Goal: Find specific page/section: Find specific page/section

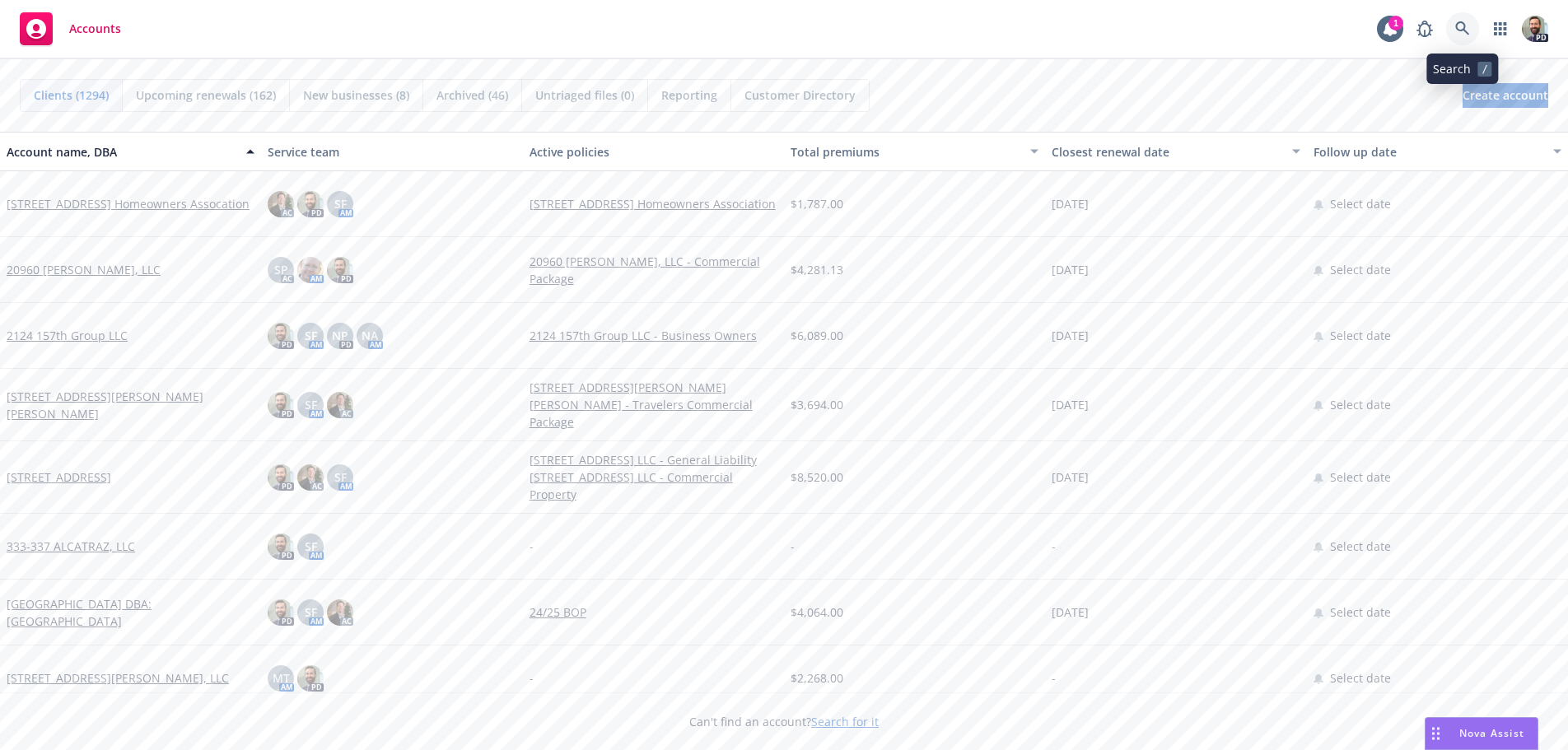
click at [1462, 29] on icon at bounding box center [1462, 28] width 14 height 14
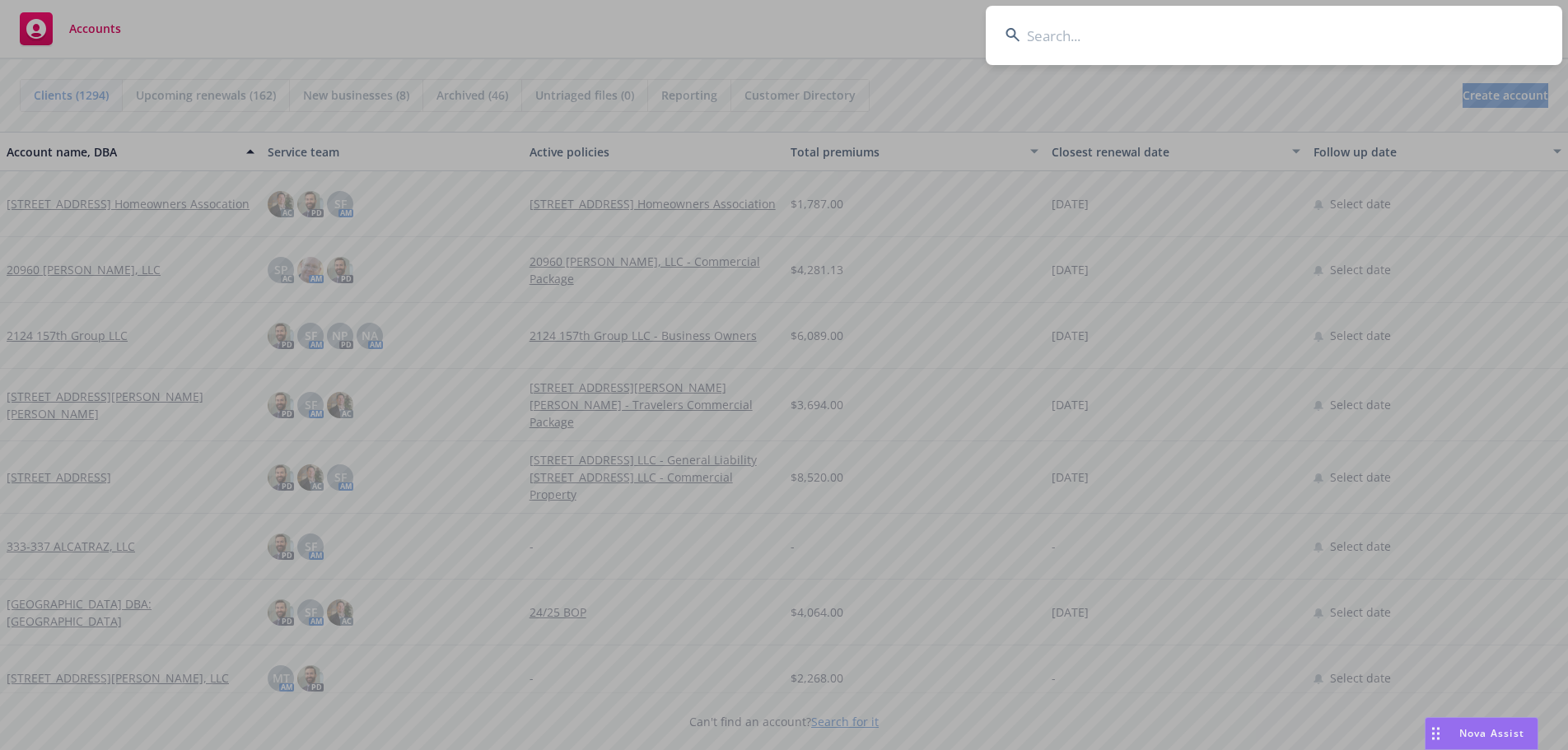
click at [1357, 24] on input at bounding box center [1274, 35] width 576 height 60
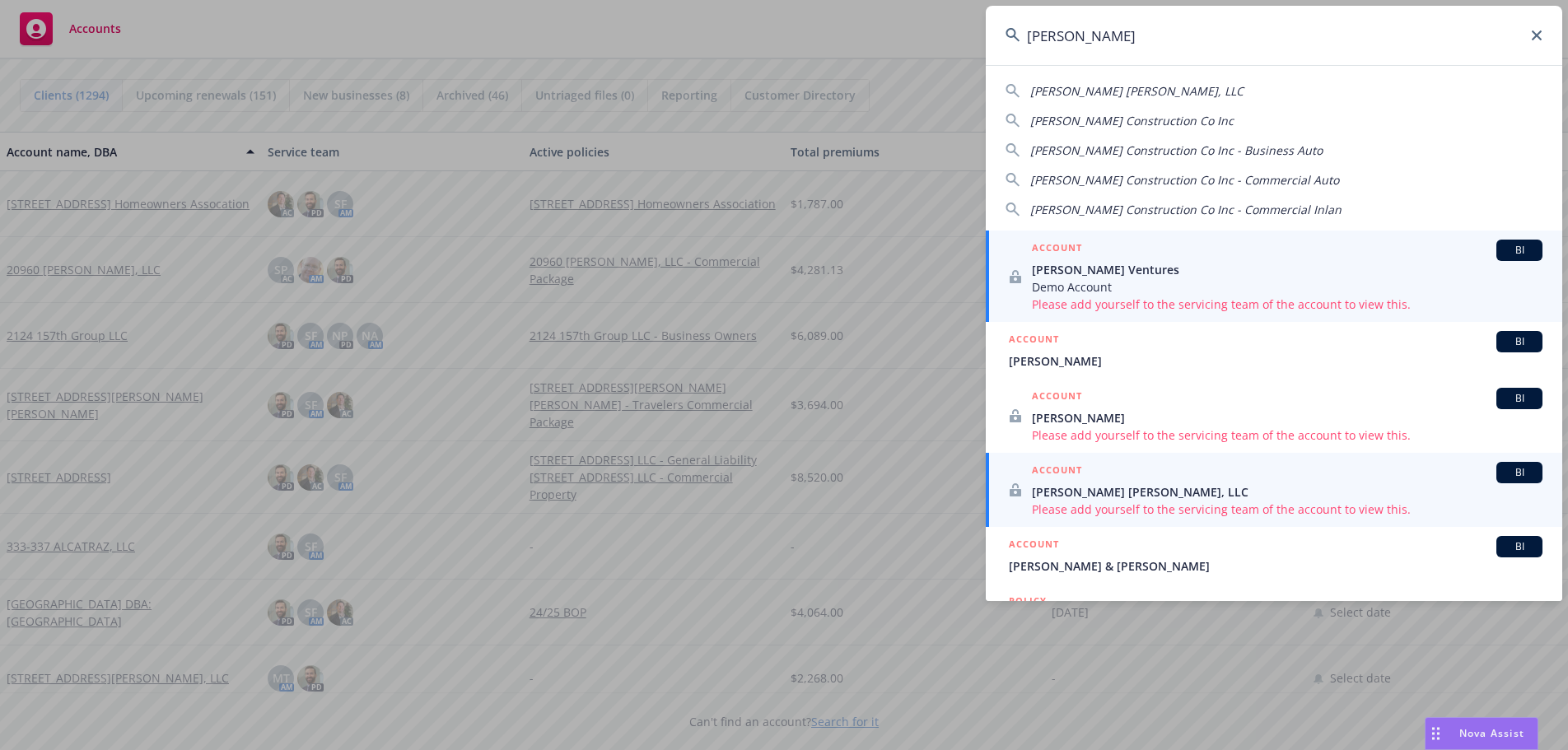
scroll to position [82, 0]
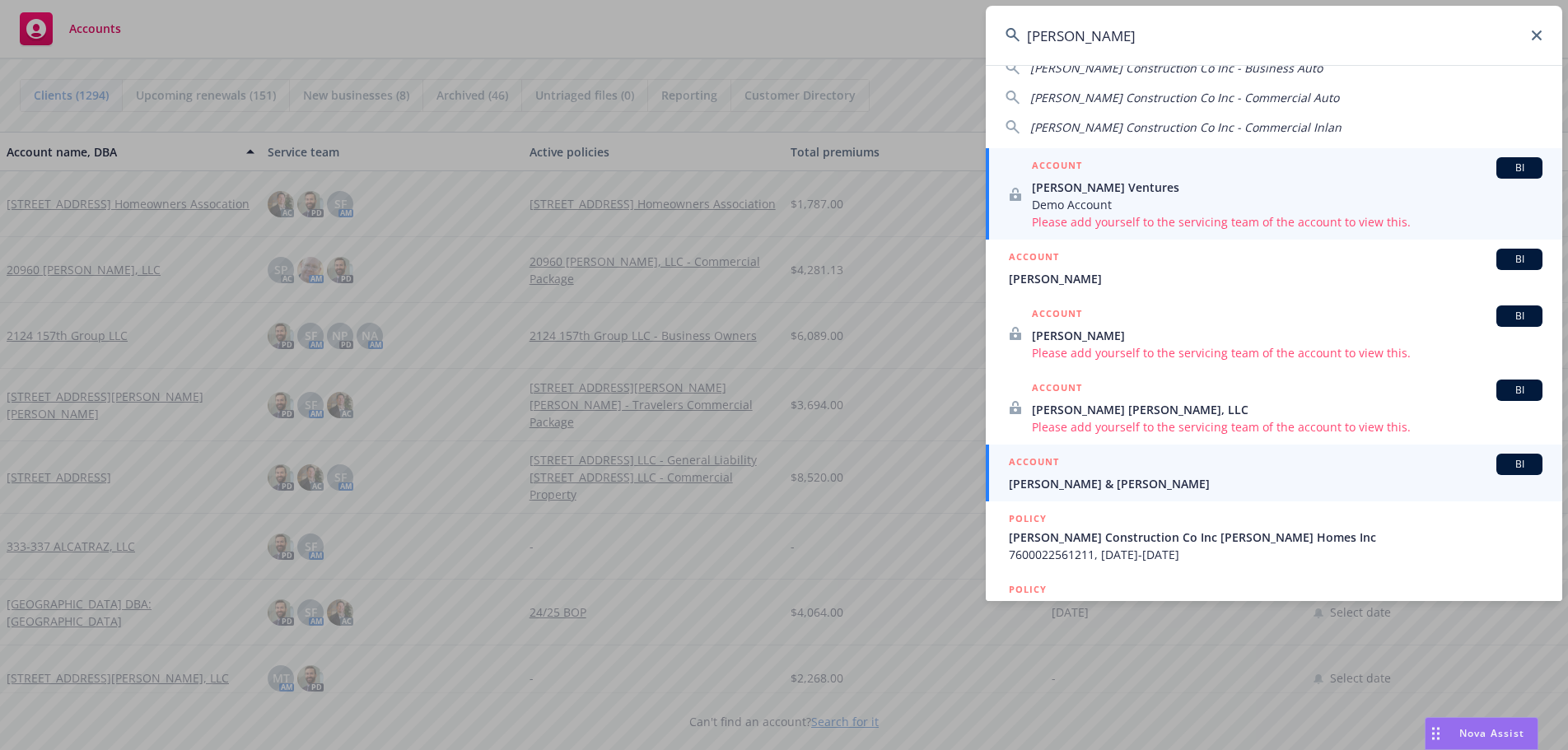
type input "williamson"
click at [1041, 483] on span "Jim & Krista Williamson" at bounding box center [1276, 483] width 534 height 18
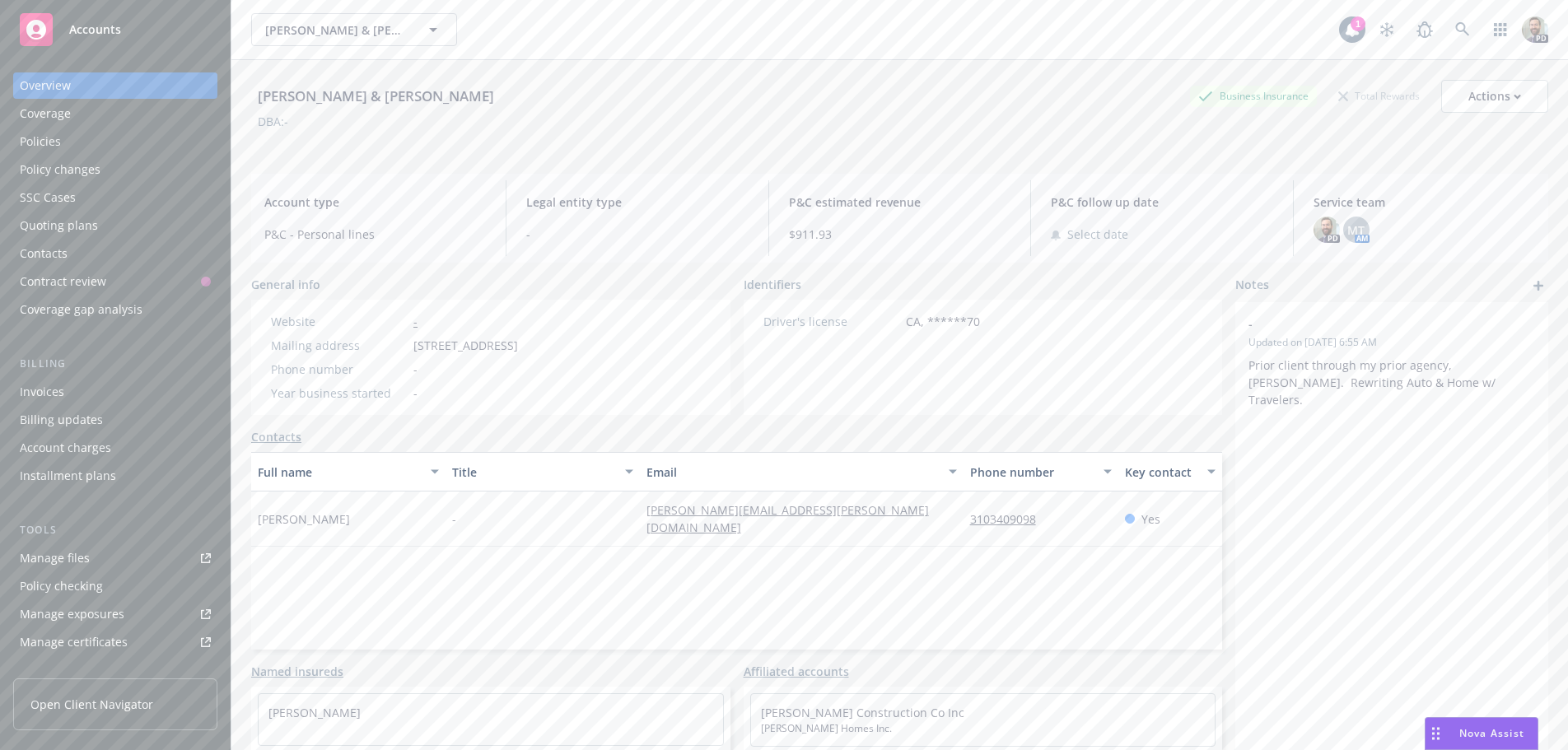
click at [24, 136] on div "Policies" at bounding box center [40, 141] width 41 height 26
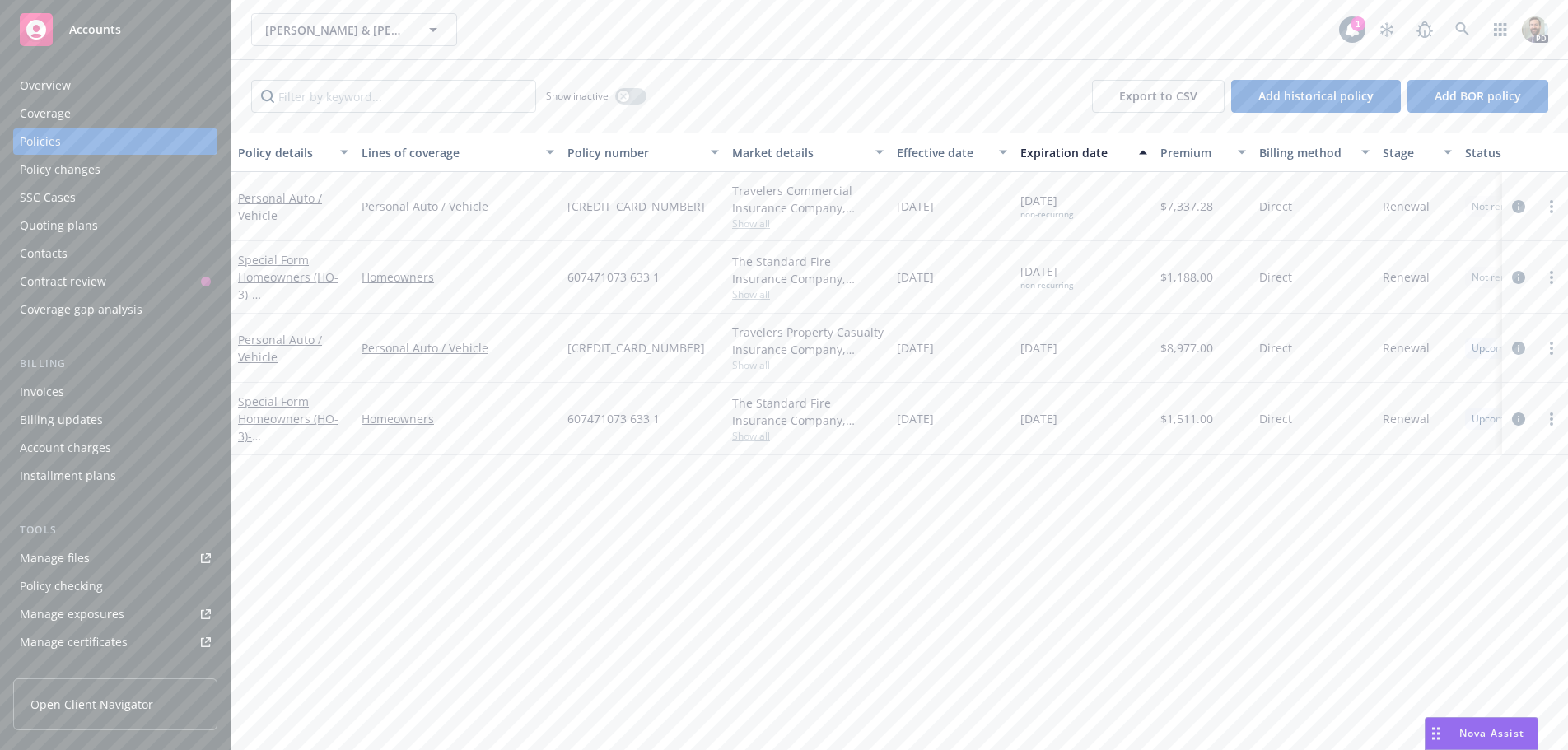
drag, startPoint x: 1148, startPoint y: 197, endPoint x: 1205, endPoint y: 201, distance: 57.1
click at [1205, 201] on div "Personal Auto / Vehicle Personal Auto / Vehicle 607471074 203 1 Travelers Comme…" at bounding box center [1026, 207] width 1590 height 69
click at [1163, 208] on span "$7,337.28" at bounding box center [1187, 206] width 53 height 18
drag, startPoint x: 1156, startPoint y: 210, endPoint x: 1215, endPoint y: 209, distance: 59.0
click at [1215, 209] on div "$7,337.28" at bounding box center [1204, 207] width 99 height 69
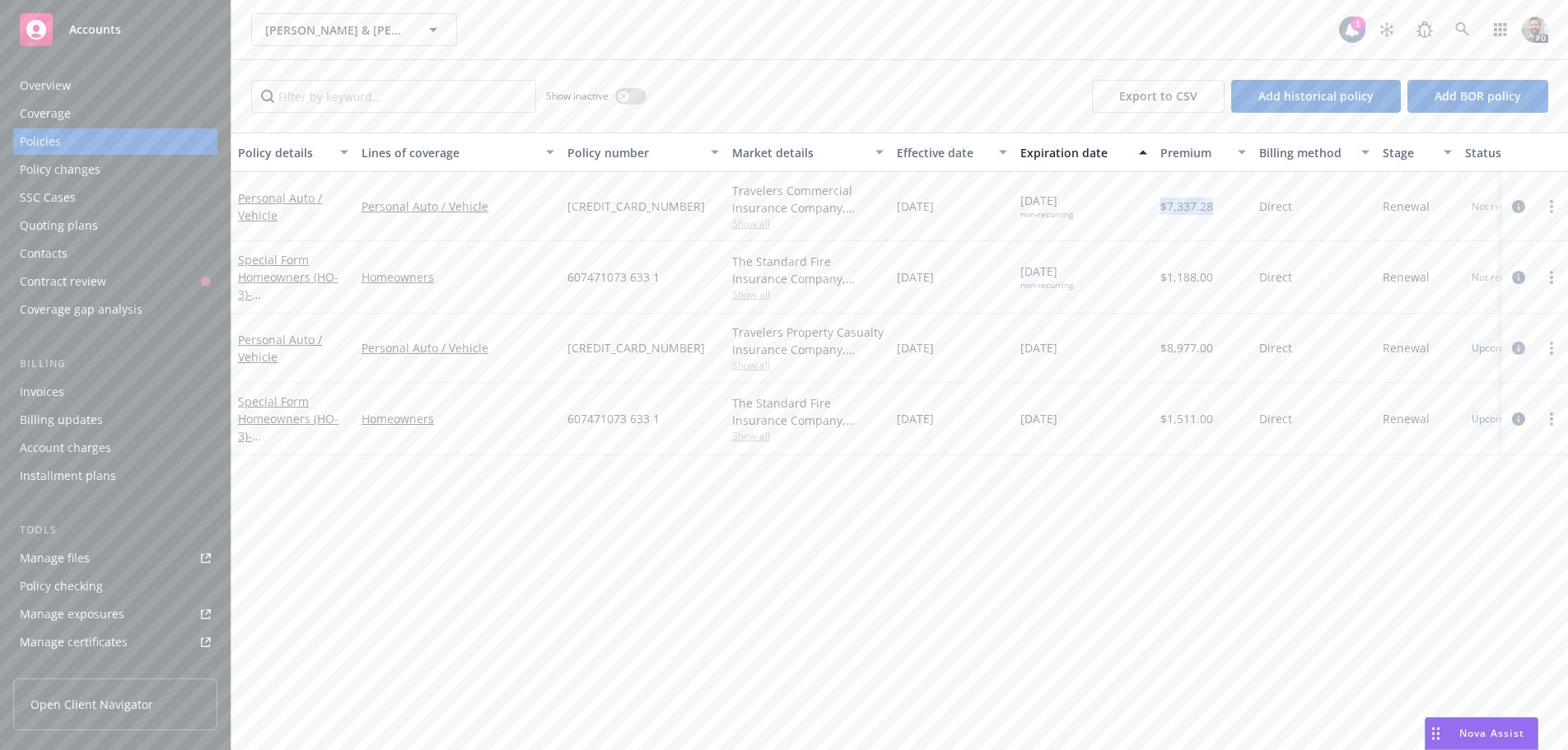
copy span "$7,337.28"
click at [1454, 726] on div "Nova Assist" at bounding box center [1481, 733] width 112 height 31
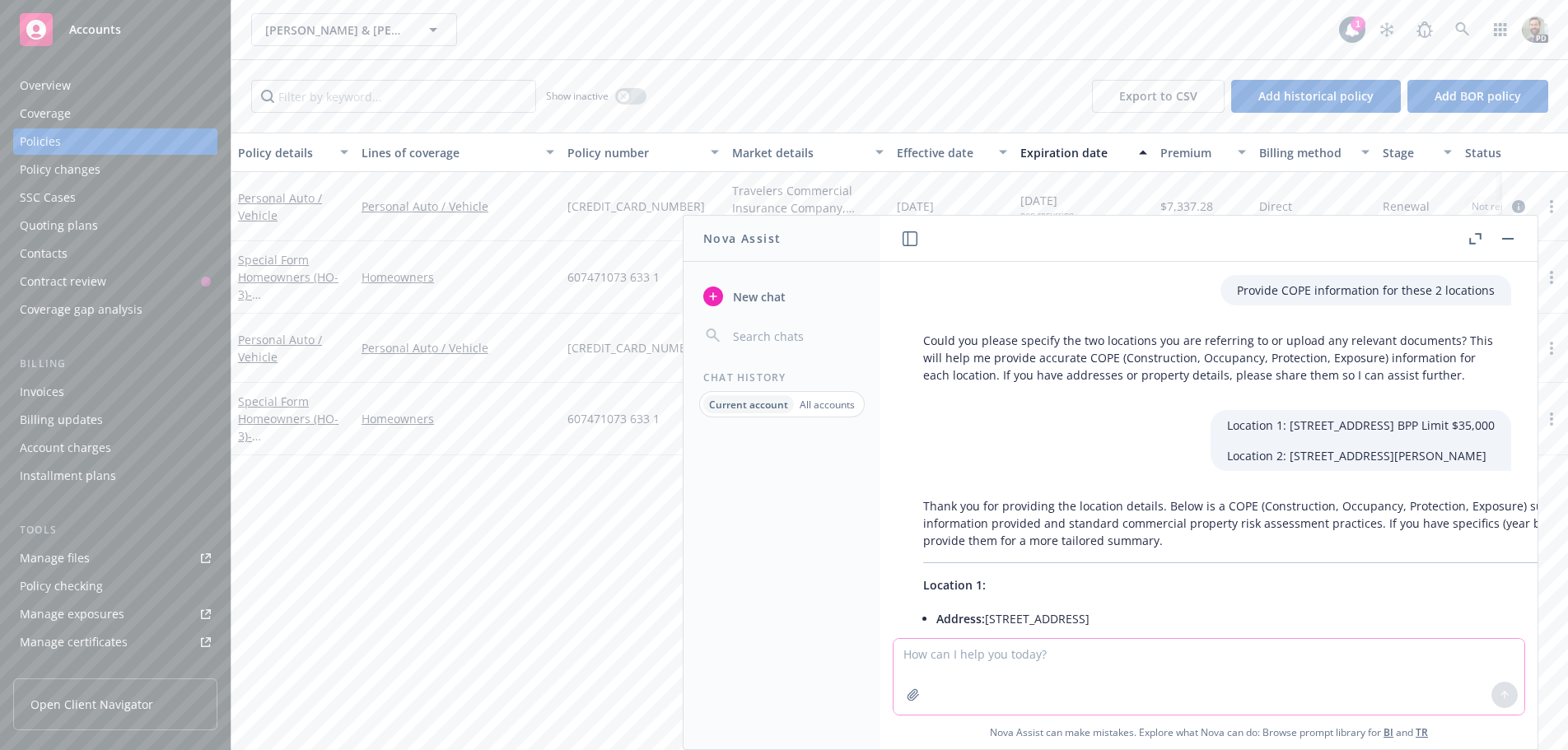
click at [929, 662] on textarea at bounding box center [1209, 677] width 631 height 76
paste textarea "$7,337.28"
click at [1506, 240] on button "button" at bounding box center [1508, 239] width 20 height 20
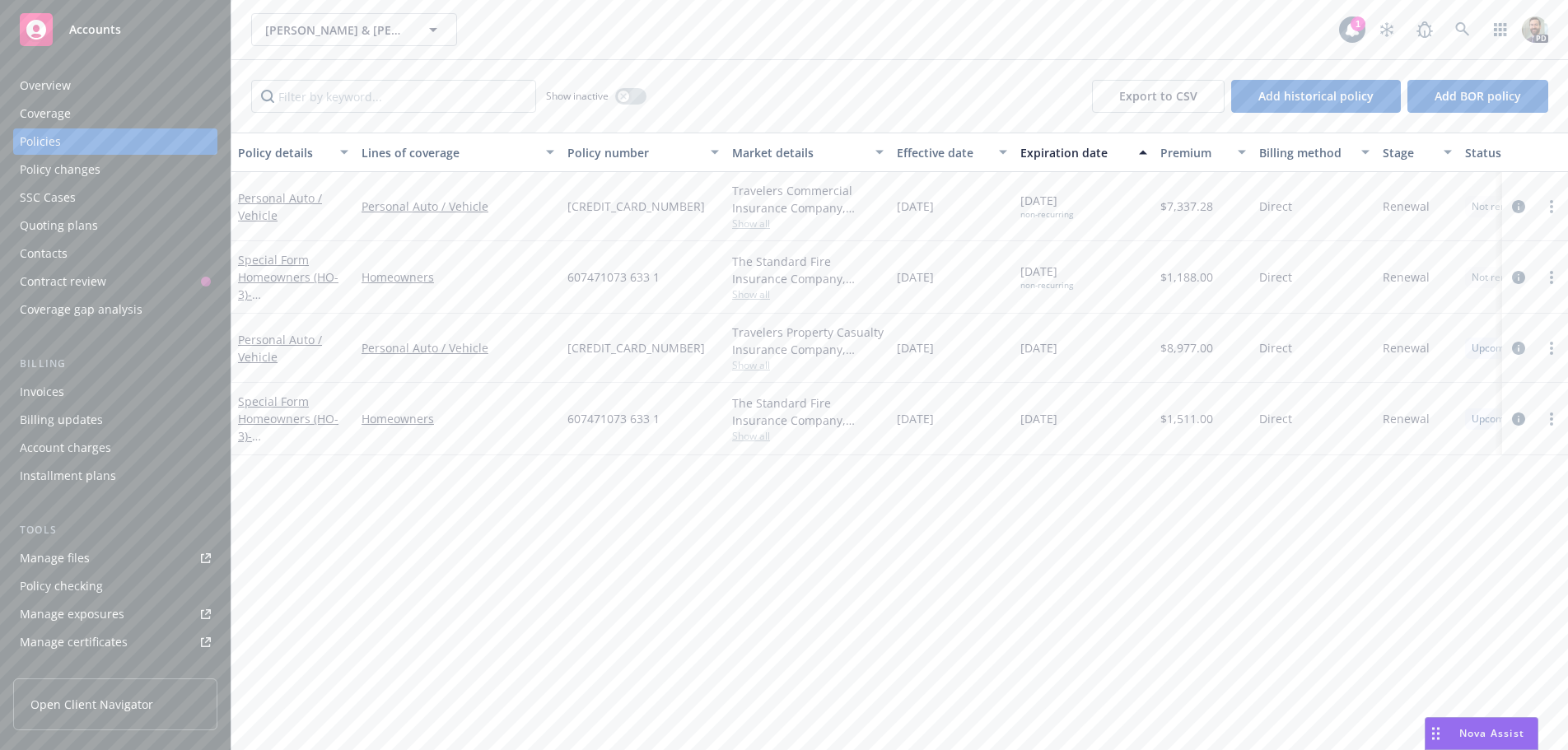
drag, startPoint x: 1146, startPoint y: 350, endPoint x: 1213, endPoint y: 354, distance: 67.1
click at [1213, 354] on div "Personal Auto / Vehicle Personal Auto / Vehicle 607471074 203 1 Travelers Prope…" at bounding box center [1026, 348] width 1590 height 69
copy div "$8,977.00"
click at [1457, 737] on div "Nova Assist" at bounding box center [1492, 733] width 92 height 14
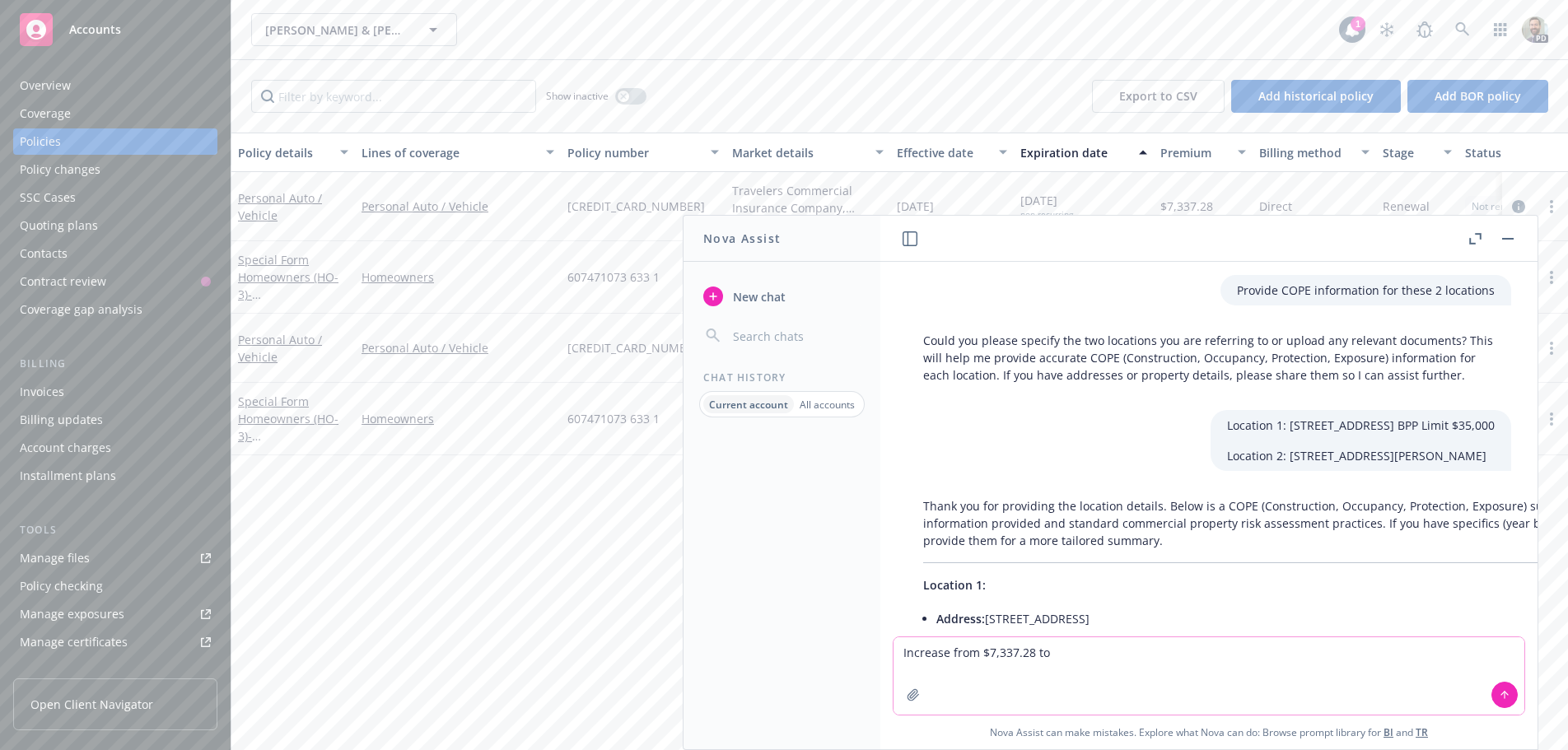
click at [1063, 655] on textarea "Increase from $7,337.28 to" at bounding box center [1209, 676] width 631 height 77
paste textarea "$8,977.00"
click at [898, 665] on textarea "Increase from $7,337.28 to $8,977.00" at bounding box center [1209, 676] width 631 height 77
click at [1106, 655] on textarea "Increase from $7,337.28 to $8,977.00" at bounding box center [1209, 676] width 631 height 77
type textarea "Increase from $7,337.28 to $8,977.00 is how much % increase?"
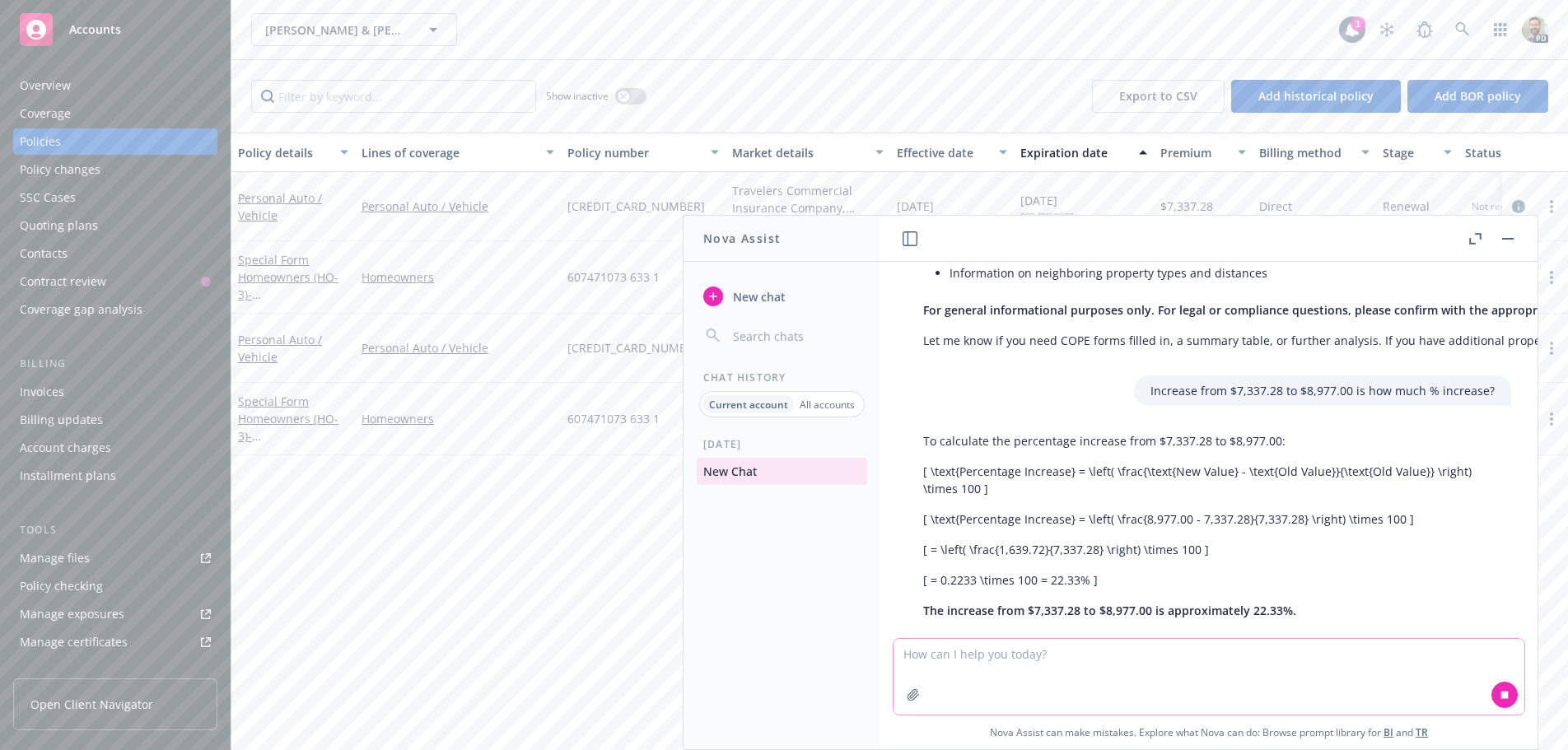
scroll to position [1110, 0]
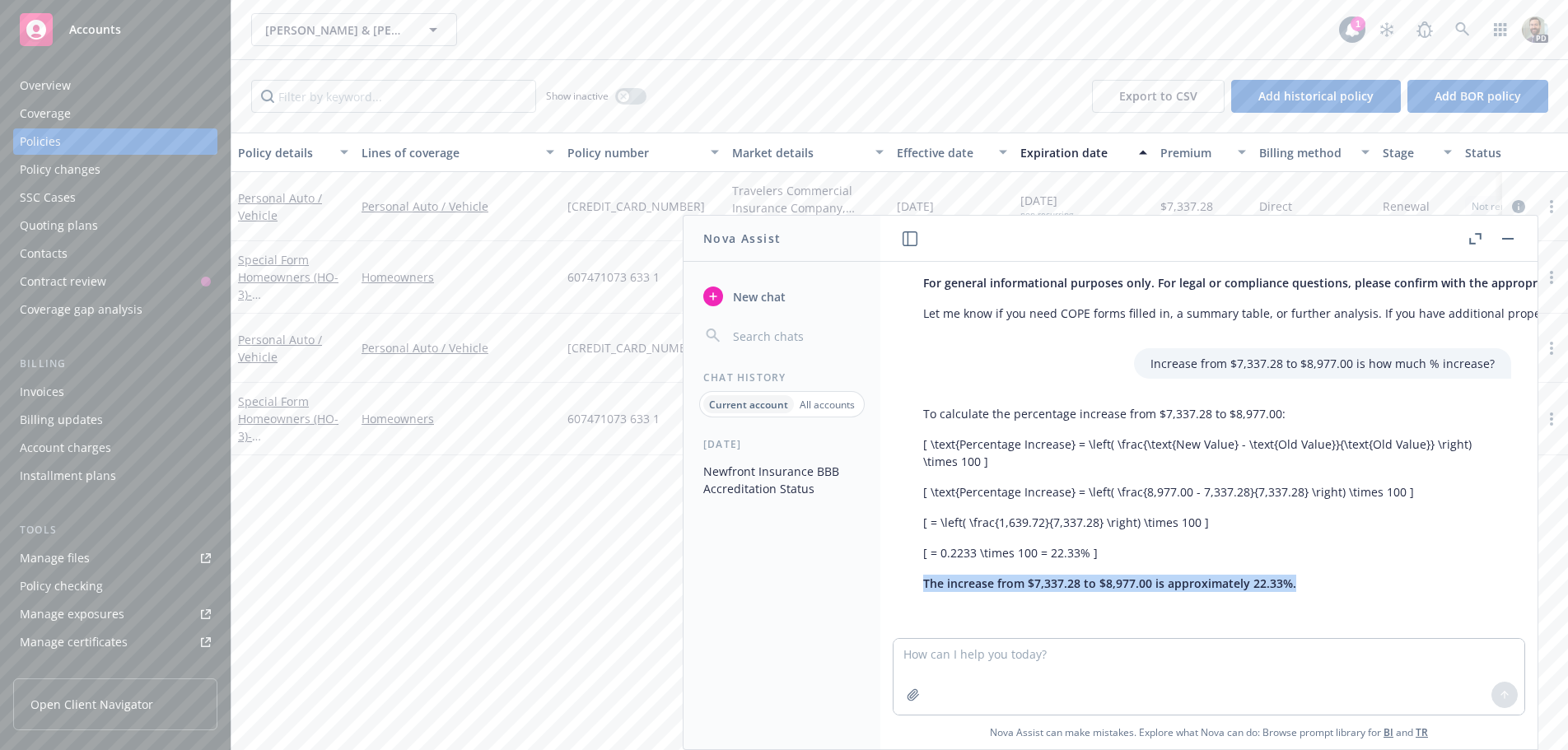
drag, startPoint x: 925, startPoint y: 568, endPoint x: 1312, endPoint y: 568, distance: 387.0
click at [1312, 574] on p "The increase from $7,337.28 to $8,977.00 is approximately 22.33%." at bounding box center [1210, 583] width 572 height 18
copy span "The increase from $7,337.28 to $8,977.00 is approximately 22.33%."
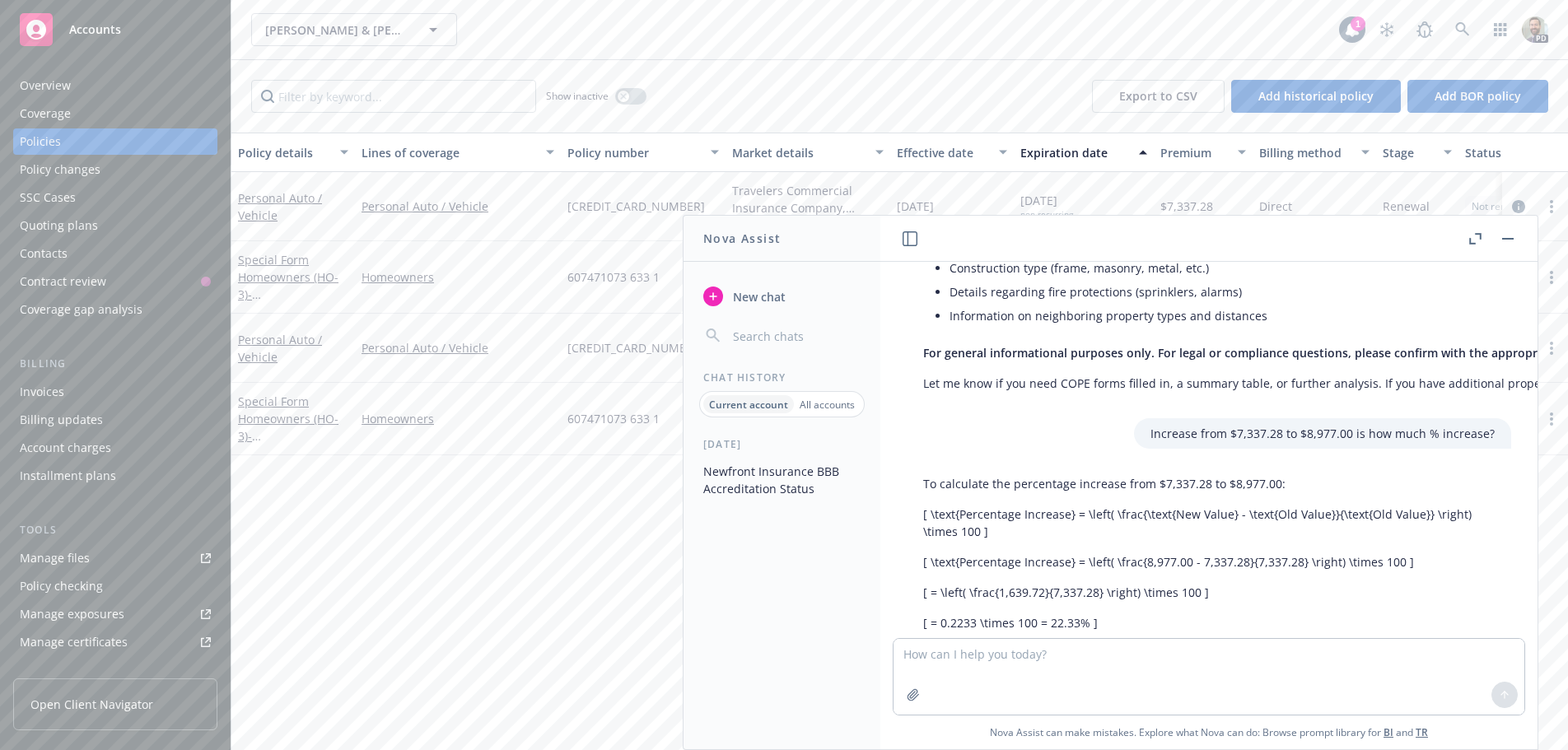
scroll to position [945, 0]
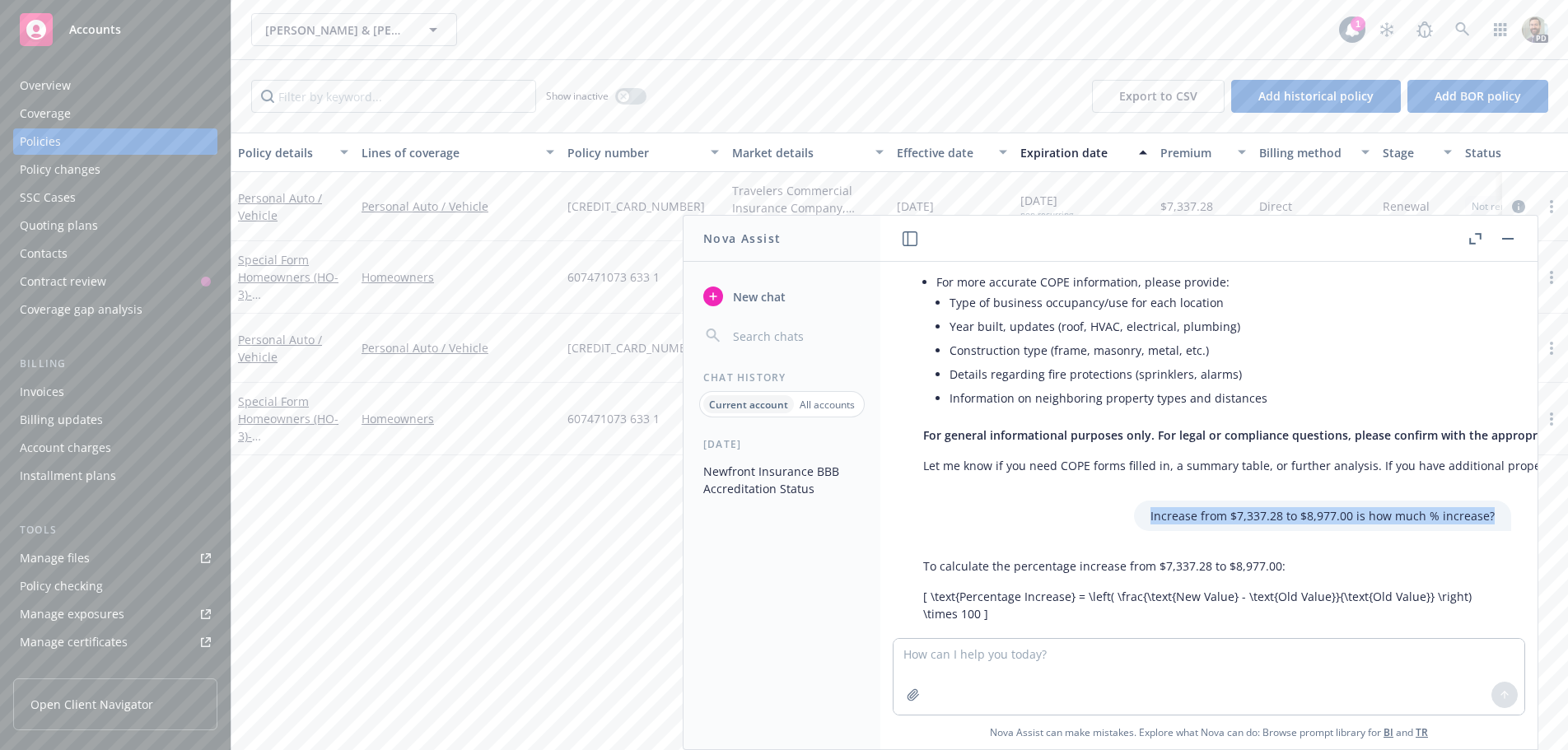
drag, startPoint x: 1130, startPoint y: 511, endPoint x: 1488, endPoint y: 515, distance: 358.0
click at [1488, 515] on div "Increase from $7,337.28 to $8,977.00 is how much % increase?" at bounding box center [1209, 515] width 631 height 30
copy p "Increase from $7,337.28 to $8,977.00 is how much % increase?"
click at [918, 654] on textarea at bounding box center [1209, 677] width 631 height 76
paste textarea "Increase from $7,337.28 to $8,977.00 is how much % increase?"
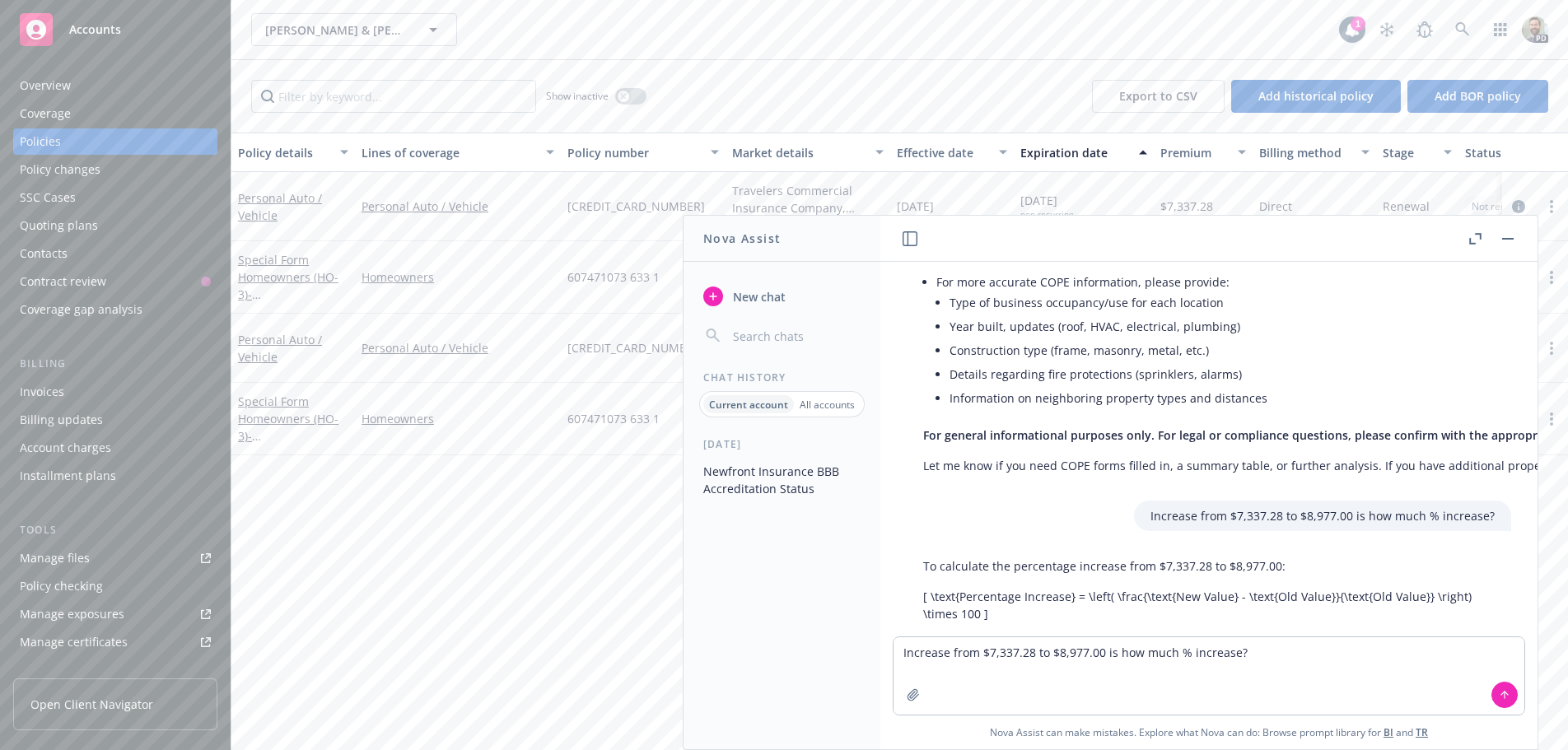
click at [806, 92] on div "Show inactive Export to CSV Add historical policy Add BOR policy" at bounding box center [899, 96] width 1337 height 72
click at [1513, 238] on rect "button" at bounding box center [1508, 239] width 12 height 2
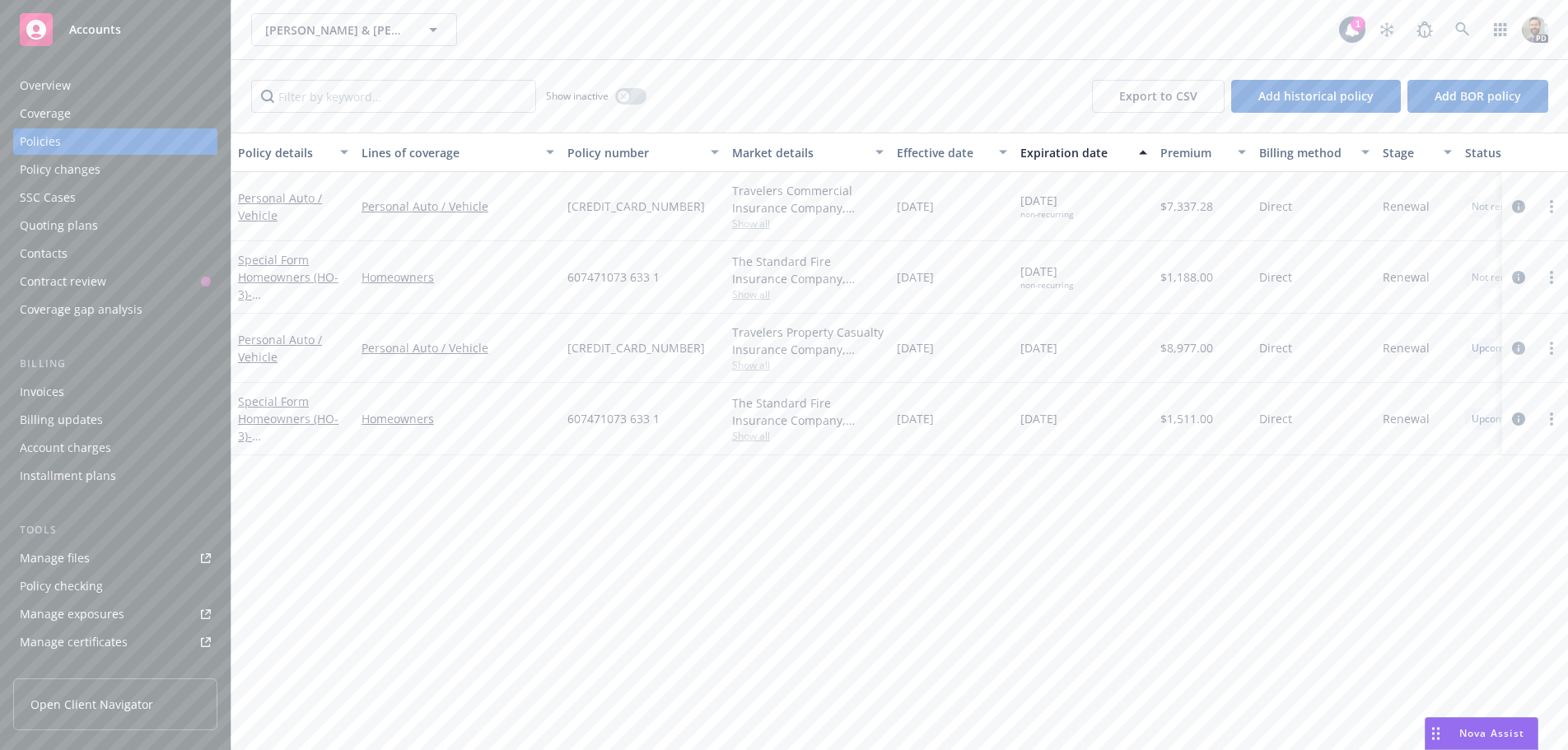
drag, startPoint x: 1152, startPoint y: 278, endPoint x: 1190, endPoint y: 279, distance: 38.0
click at [1190, 279] on div "Special Form Homeowners (HO-3) - 5824 IRONWOOD ST RANCHO PALOS VERDES, CA 90275…" at bounding box center [1026, 277] width 1590 height 72
click at [1172, 279] on span "$1,188.00" at bounding box center [1187, 277] width 53 height 18
drag, startPoint x: 1160, startPoint y: 277, endPoint x: 1195, endPoint y: 281, distance: 35.2
click at [1195, 281] on div "$1,188.00" at bounding box center [1204, 277] width 99 height 72
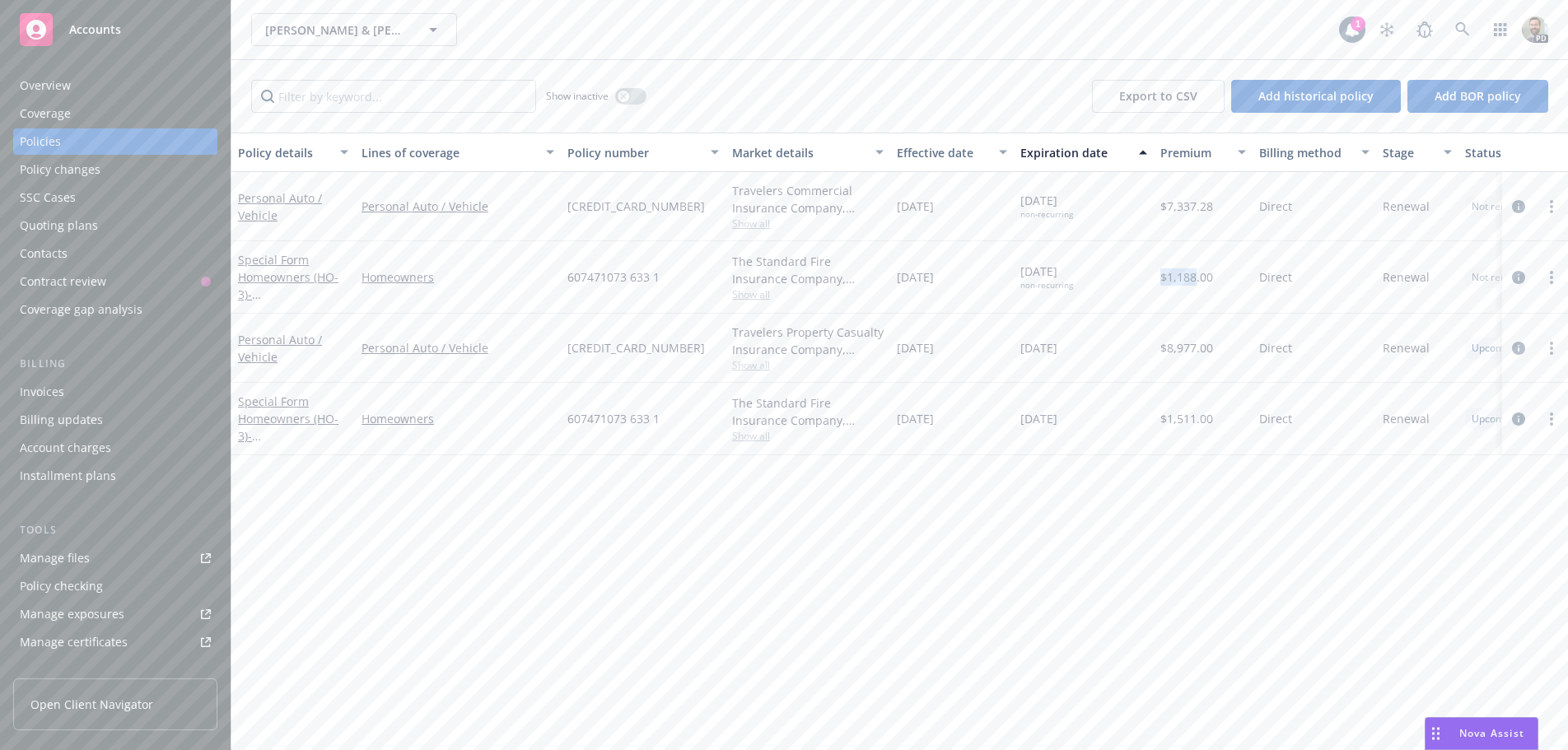
copy span "$1,188"
click at [1464, 733] on span "Nova Assist" at bounding box center [1491, 733] width 65 height 14
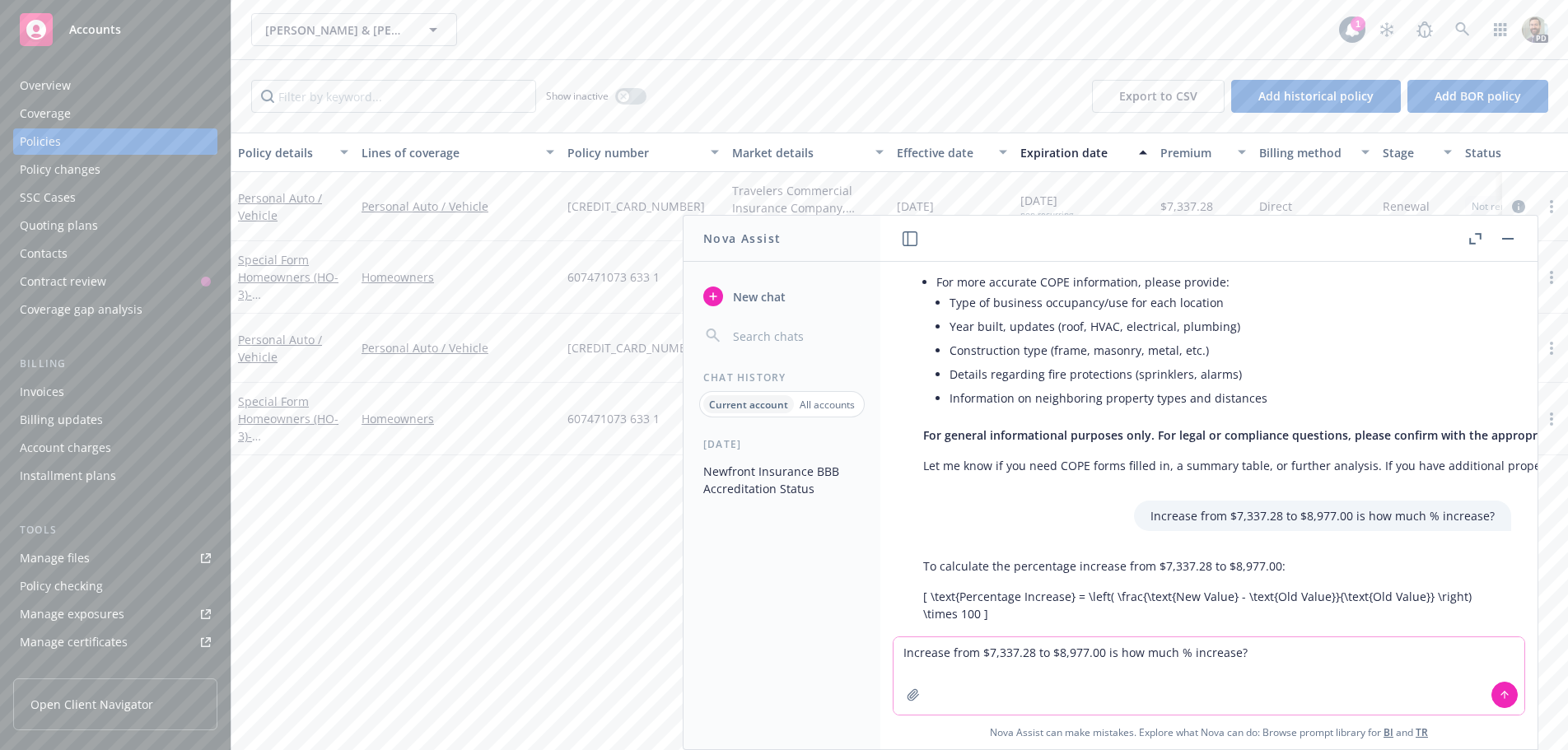
drag, startPoint x: 1024, startPoint y: 658, endPoint x: 1016, endPoint y: 654, distance: 8.9
click at [1006, 655] on textarea "Increase from $7,337.28 to $8,977.00 is how much % increase?" at bounding box center [1209, 676] width 631 height 77
drag, startPoint x: 1027, startPoint y: 651, endPoint x: 977, endPoint y: 657, distance: 50.4
click at [977, 657] on textarea "Increase from $7,337.28 to $8,977.00 is how much % increase?" at bounding box center [1209, 676] width 631 height 77
paste textarea "1,18"
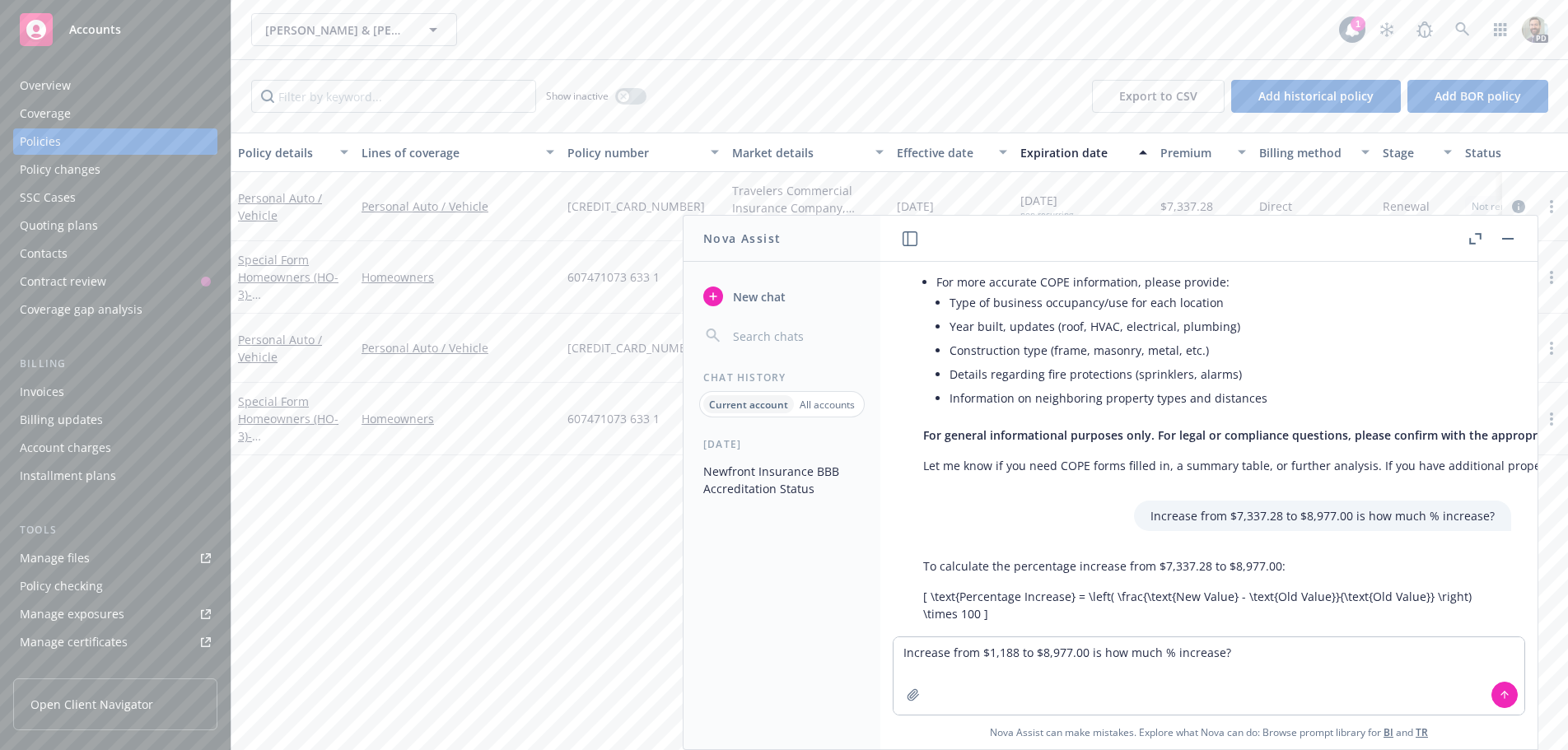
click at [922, 91] on div "Show inactive Export to CSV Add historical policy Add BOR policy" at bounding box center [899, 96] width 1337 height 72
click at [1509, 236] on button "button" at bounding box center [1508, 239] width 20 height 20
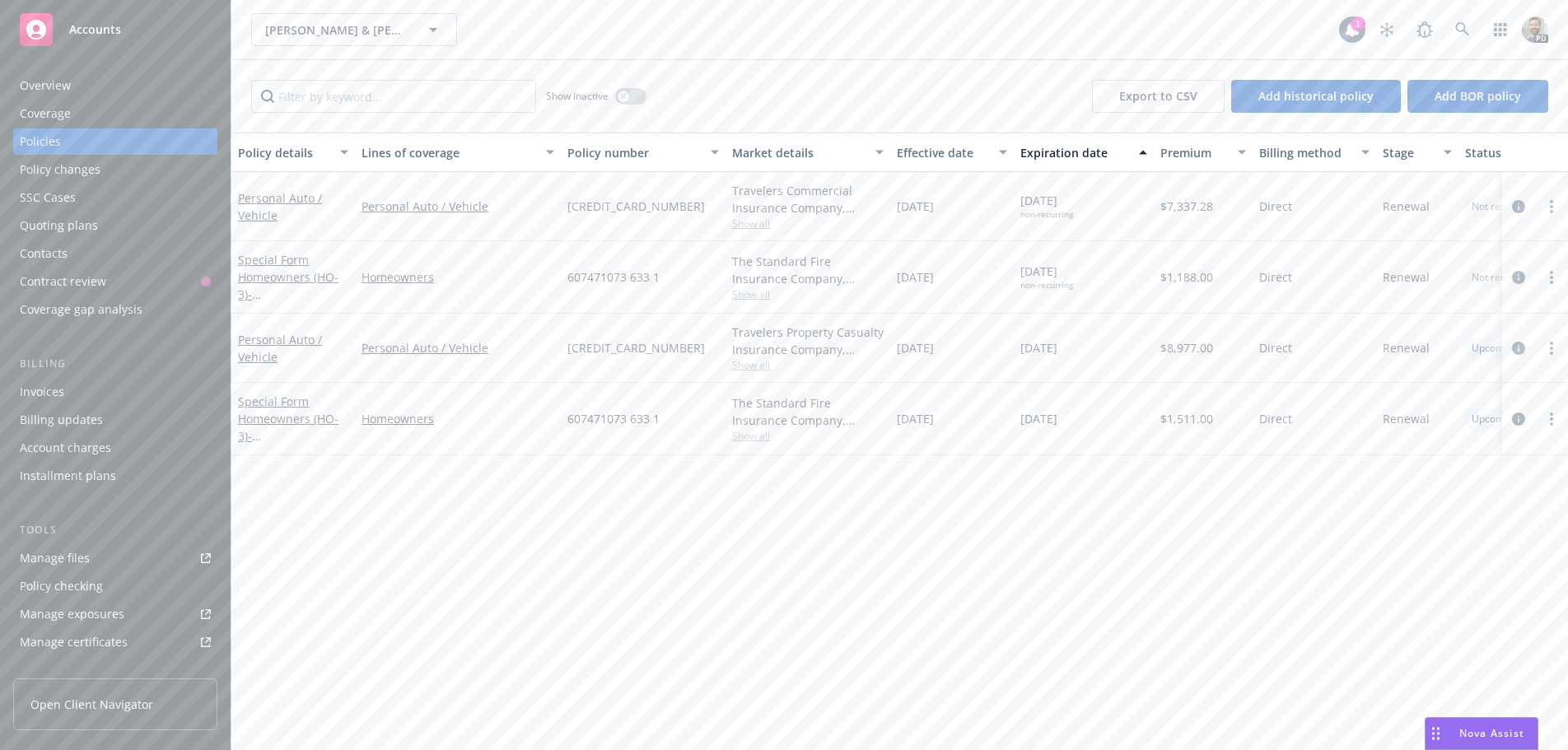
drag, startPoint x: 1153, startPoint y: 416, endPoint x: 1198, endPoint y: 417, distance: 45.0
click at [1198, 417] on div "Special Form Homeowners (HO-3) - 5824 IRONWOOD ST RANCHO PALOS VERDES, CA 90275…" at bounding box center [1026, 419] width 1590 height 72
copy div "$1,511"
click at [1457, 736] on div "Nova Assist" at bounding box center [1492, 733] width 92 height 14
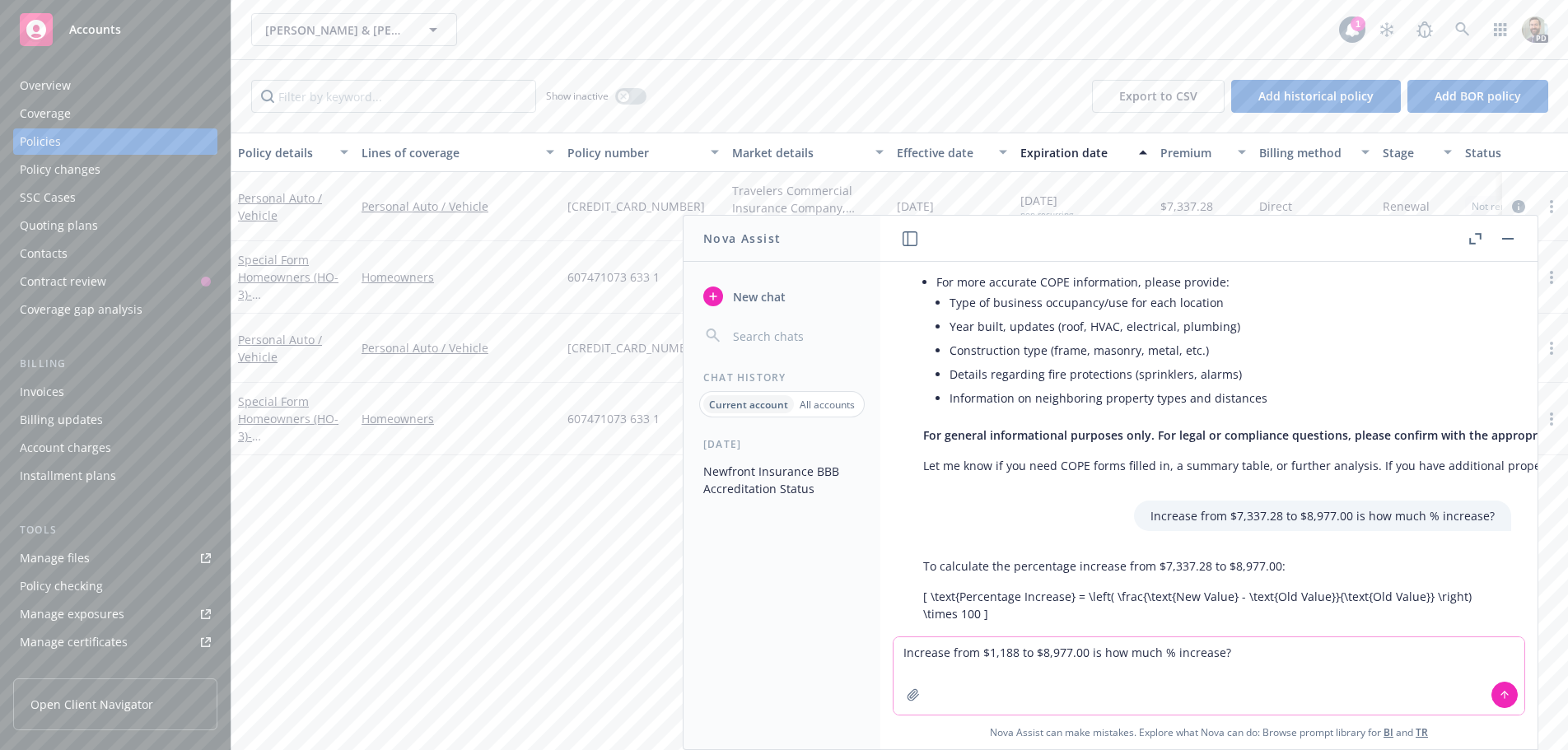
drag, startPoint x: 1078, startPoint y: 653, endPoint x: 1030, endPoint y: 657, distance: 48.2
click at [1030, 657] on textarea "Increase from $1,188 to $8,977.00 is how much % increase?" at bounding box center [1209, 676] width 631 height 77
paste textarea "$1,511"
click at [895, 672] on textarea "Increase from $1,188 to $1,511 is how much % increase?" at bounding box center [1209, 676] width 631 height 77
type textarea "Increase from $1,188 to $1,511 is how much % increase?"
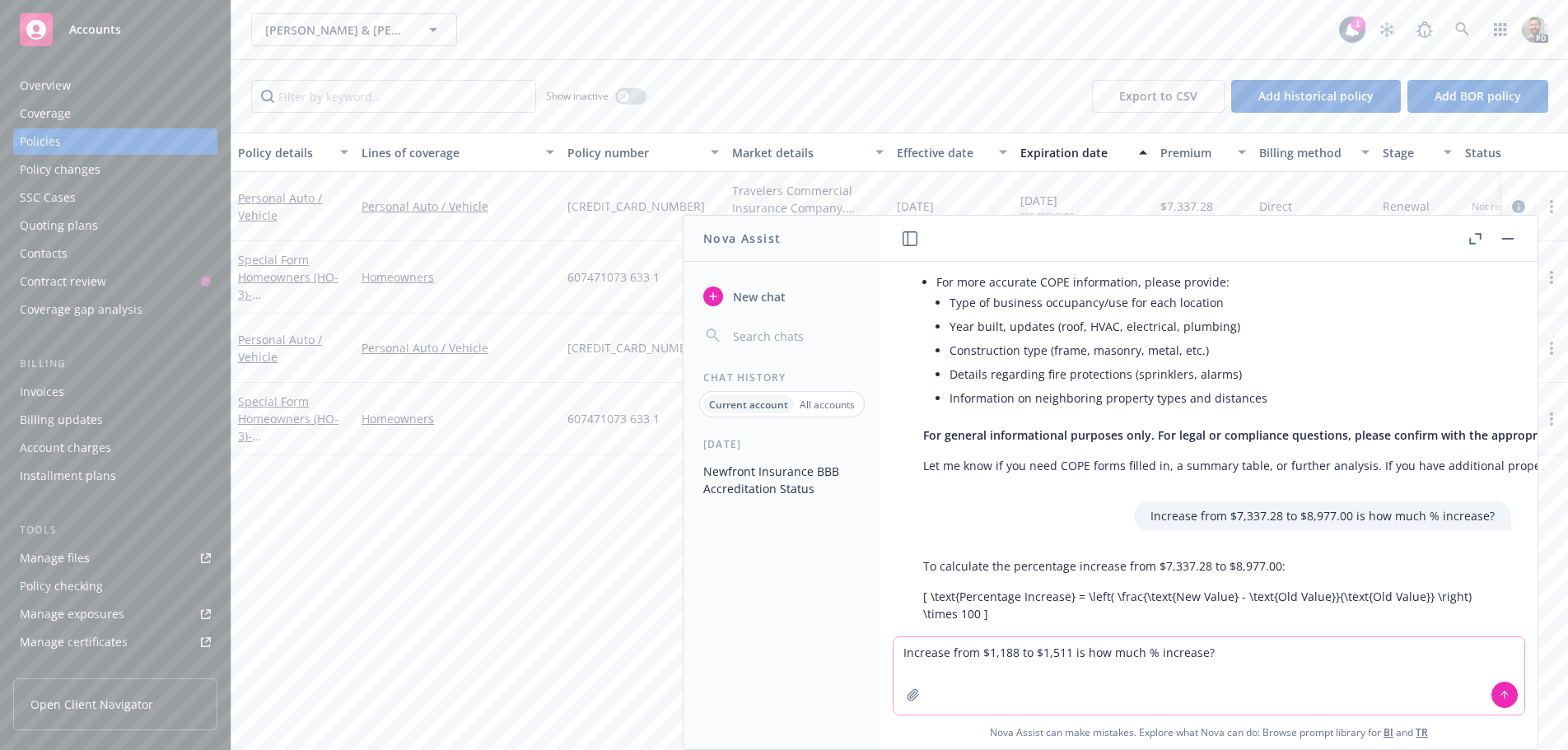
click at [1226, 657] on textarea "Increase from $1,188 to $1,511 is how much % increase?" at bounding box center [1209, 676] width 631 height 77
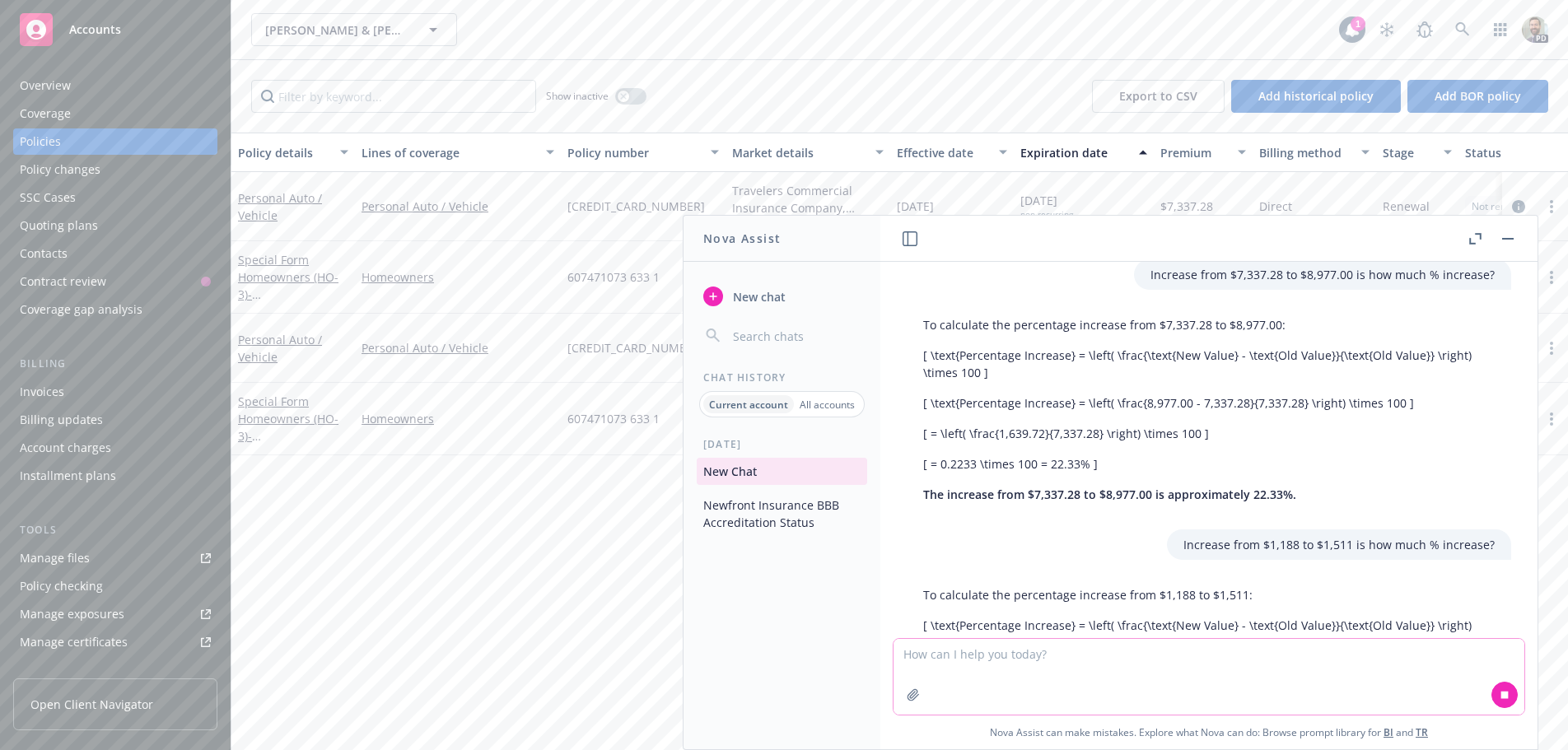
scroll to position [1380, 0]
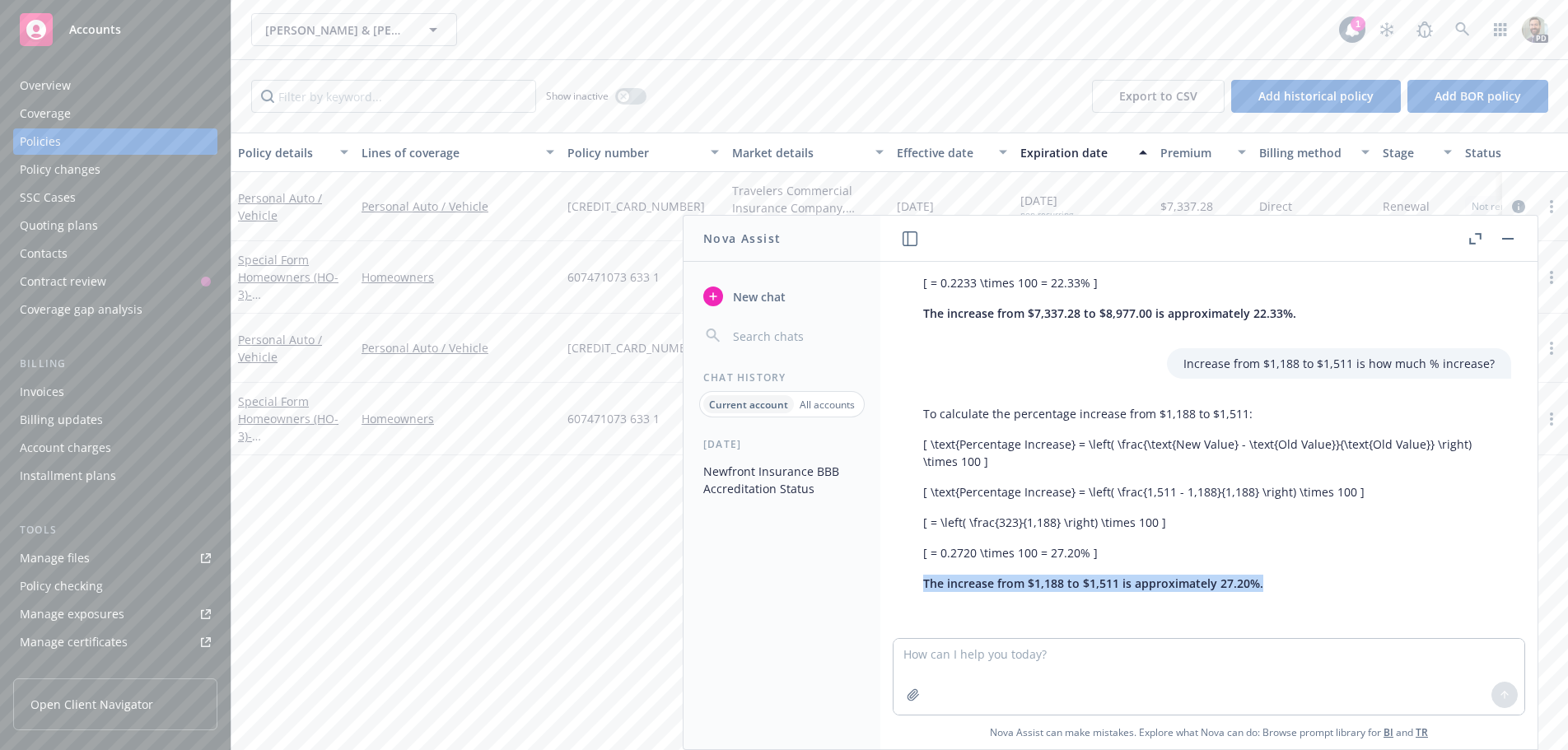
drag, startPoint x: 925, startPoint y: 570, endPoint x: 1287, endPoint y: 572, distance: 362.0
click at [1287, 574] on p "The increase from $1,188 to $1,511 is approximately 27.20%." at bounding box center [1210, 583] width 572 height 18
copy span "The increase from $1,188 to $1,511 is approximately 27.20%."
click at [1513, 239] on rect "button" at bounding box center [1508, 239] width 12 height 2
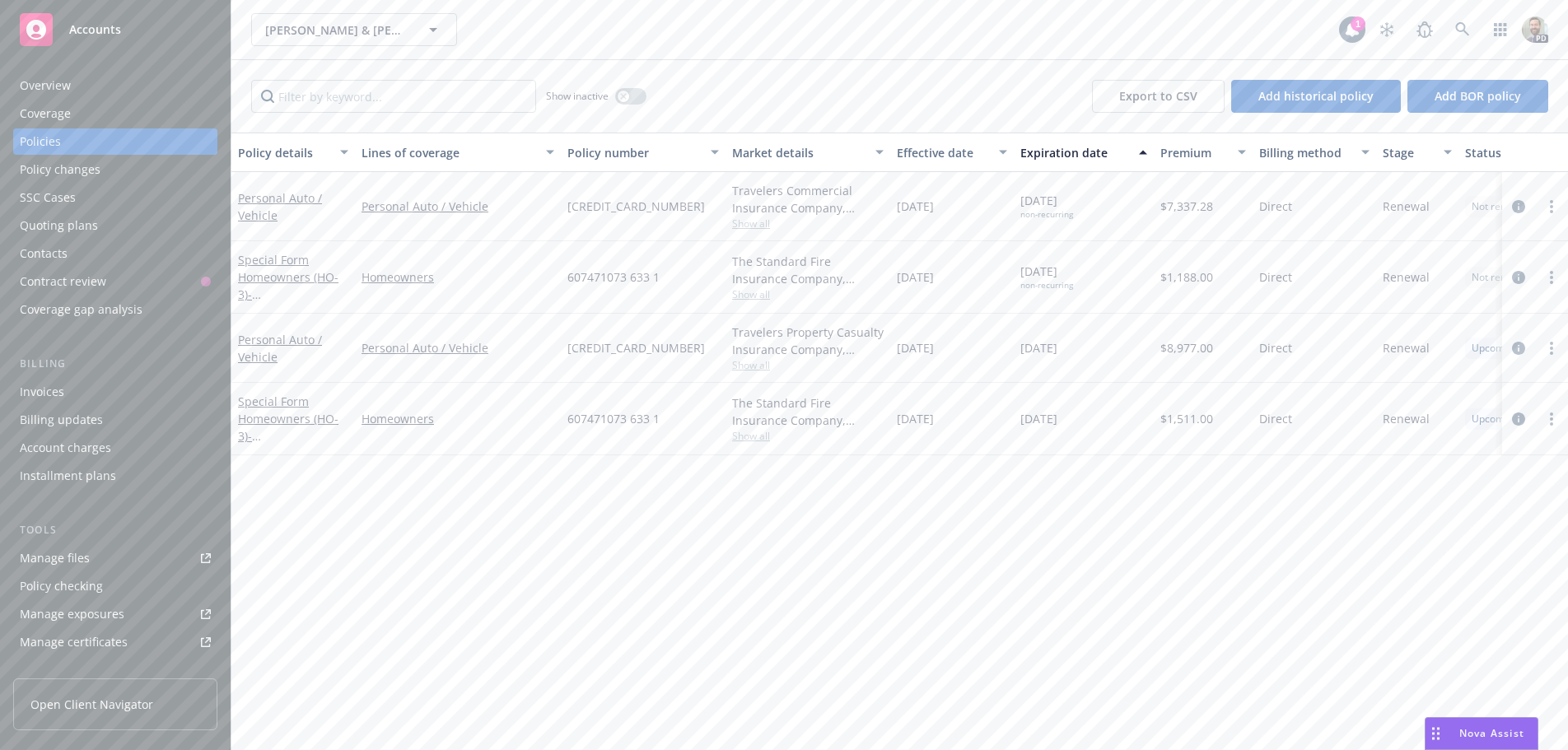
drag, startPoint x: 26, startPoint y: 87, endPoint x: 47, endPoint y: 87, distance: 21.0
click at [26, 87] on div "Overview" at bounding box center [45, 85] width 51 height 26
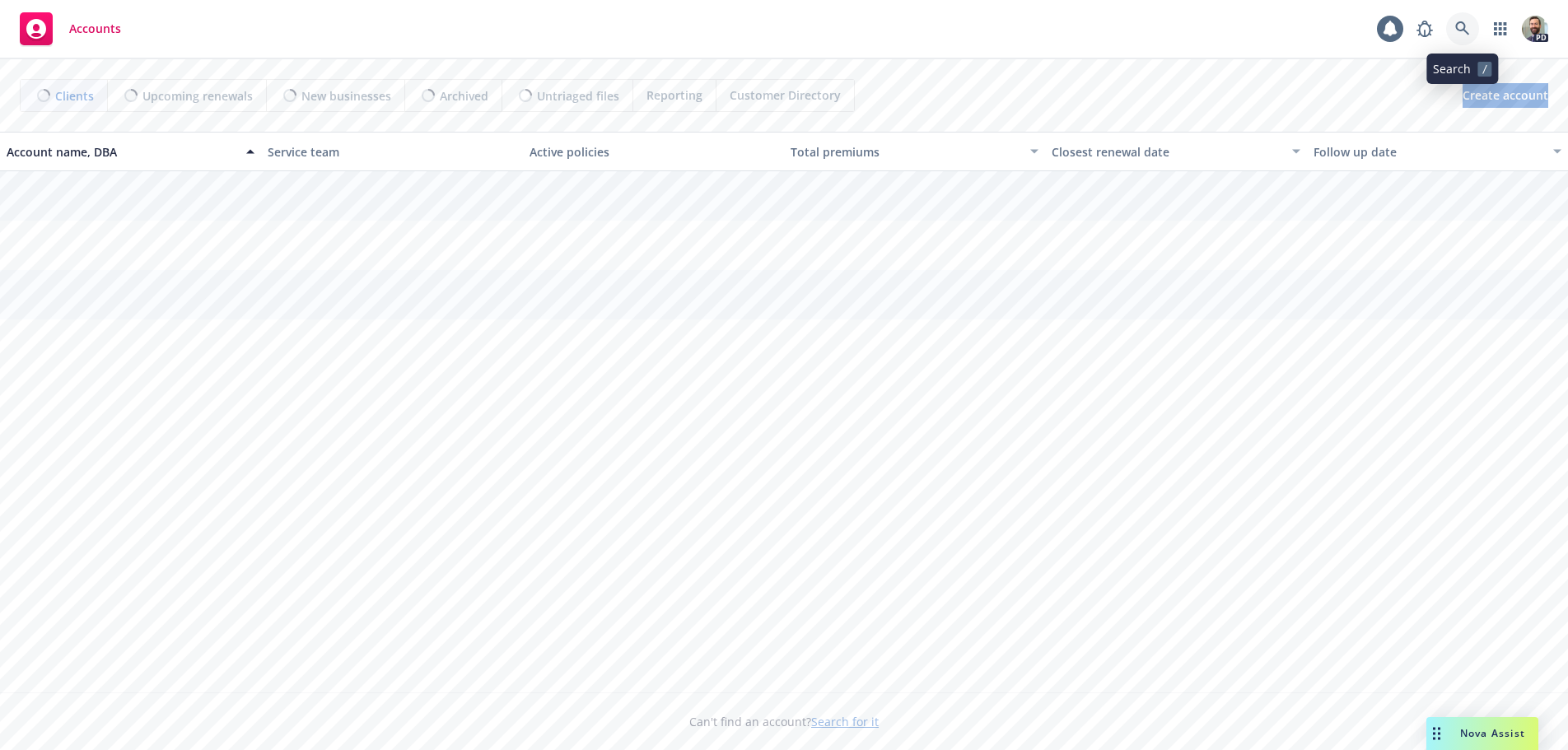
click at [1465, 24] on icon at bounding box center [1463, 29] width 15 height 15
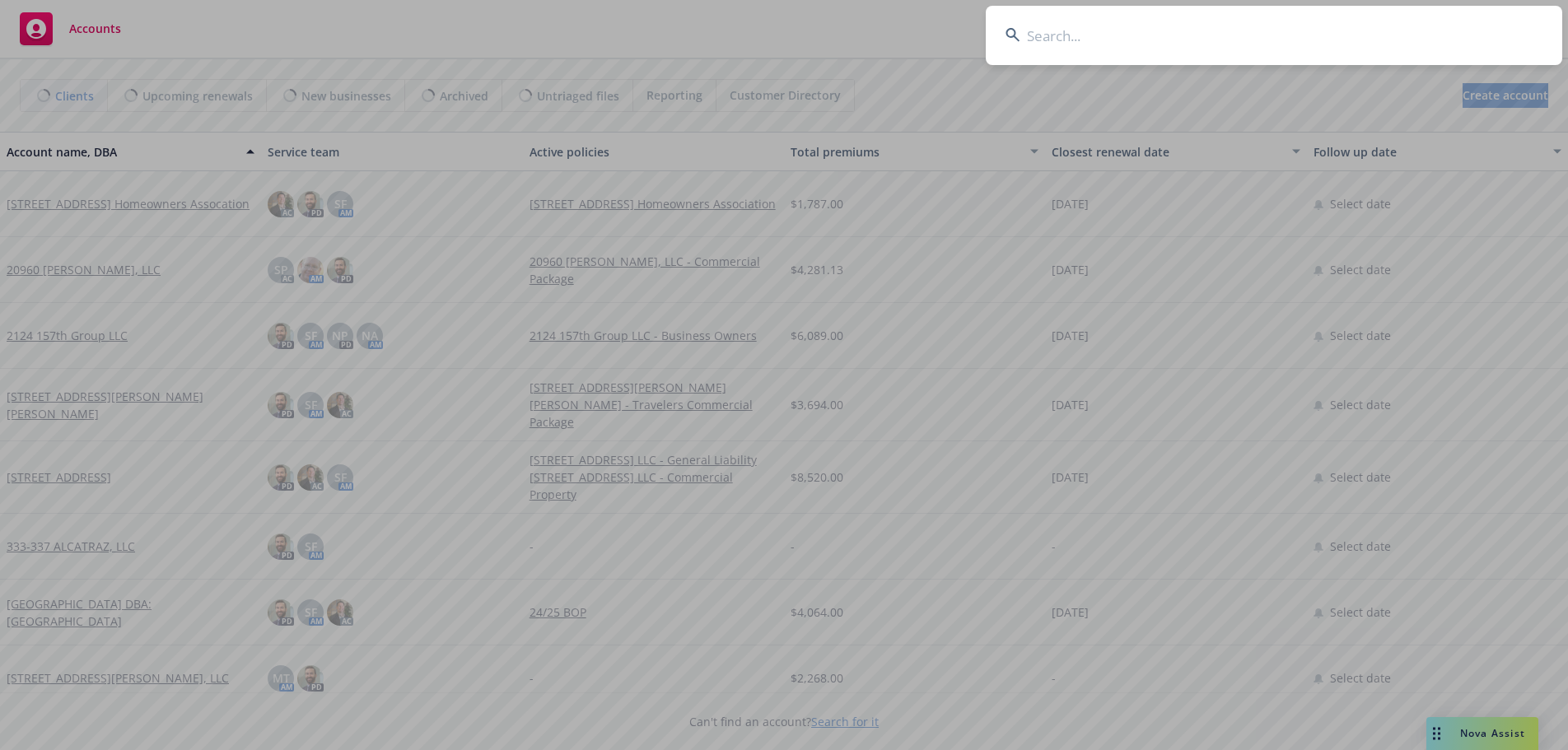
click at [1294, 31] on input at bounding box center [1274, 35] width 576 height 60
click at [1210, 20] on input at bounding box center [1274, 35] width 576 height 60
click at [1109, 29] on input at bounding box center [1274, 35] width 576 height 60
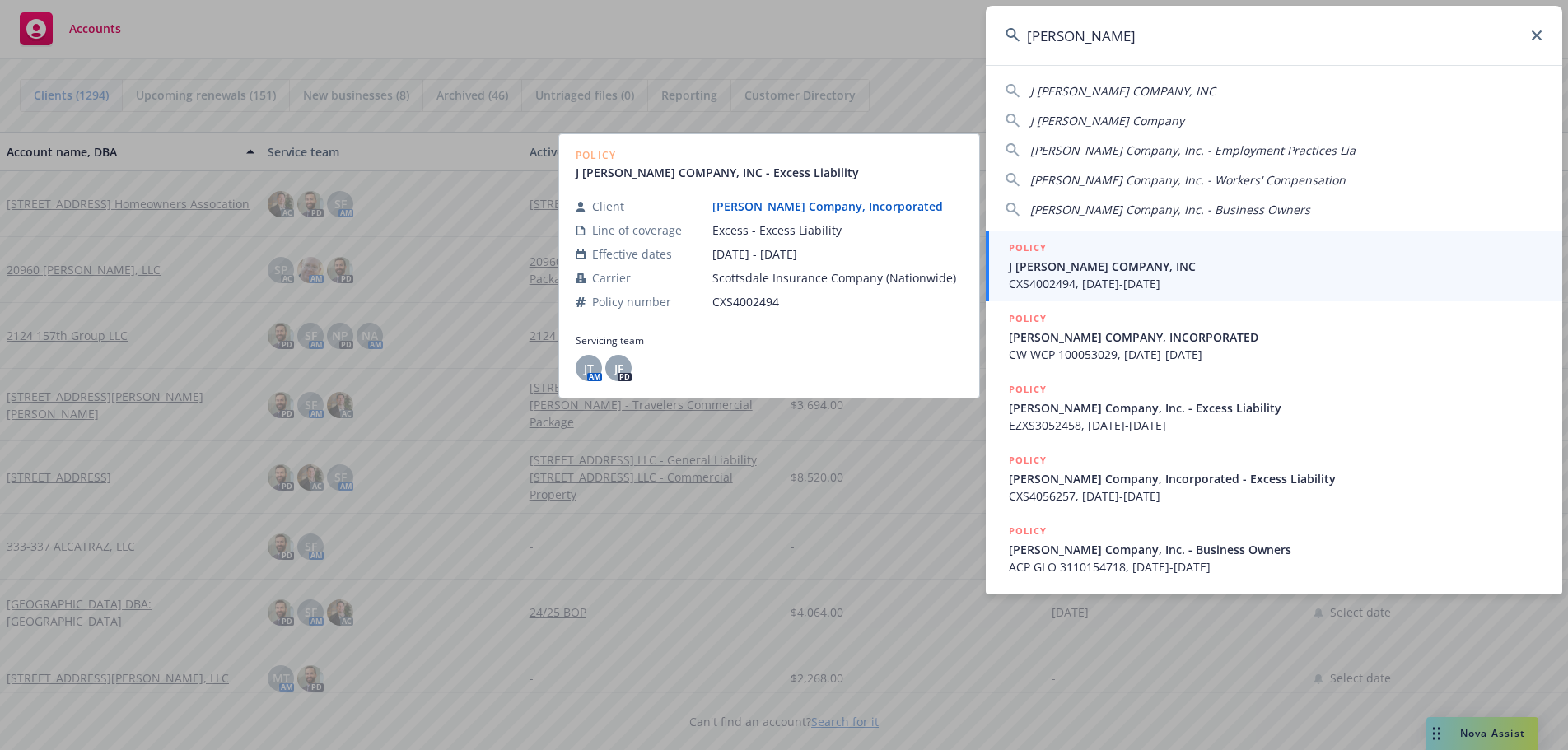
type input "j berry"
click at [810, 204] on link "J. Berry Company, Incorporated" at bounding box center [834, 206] width 244 height 16
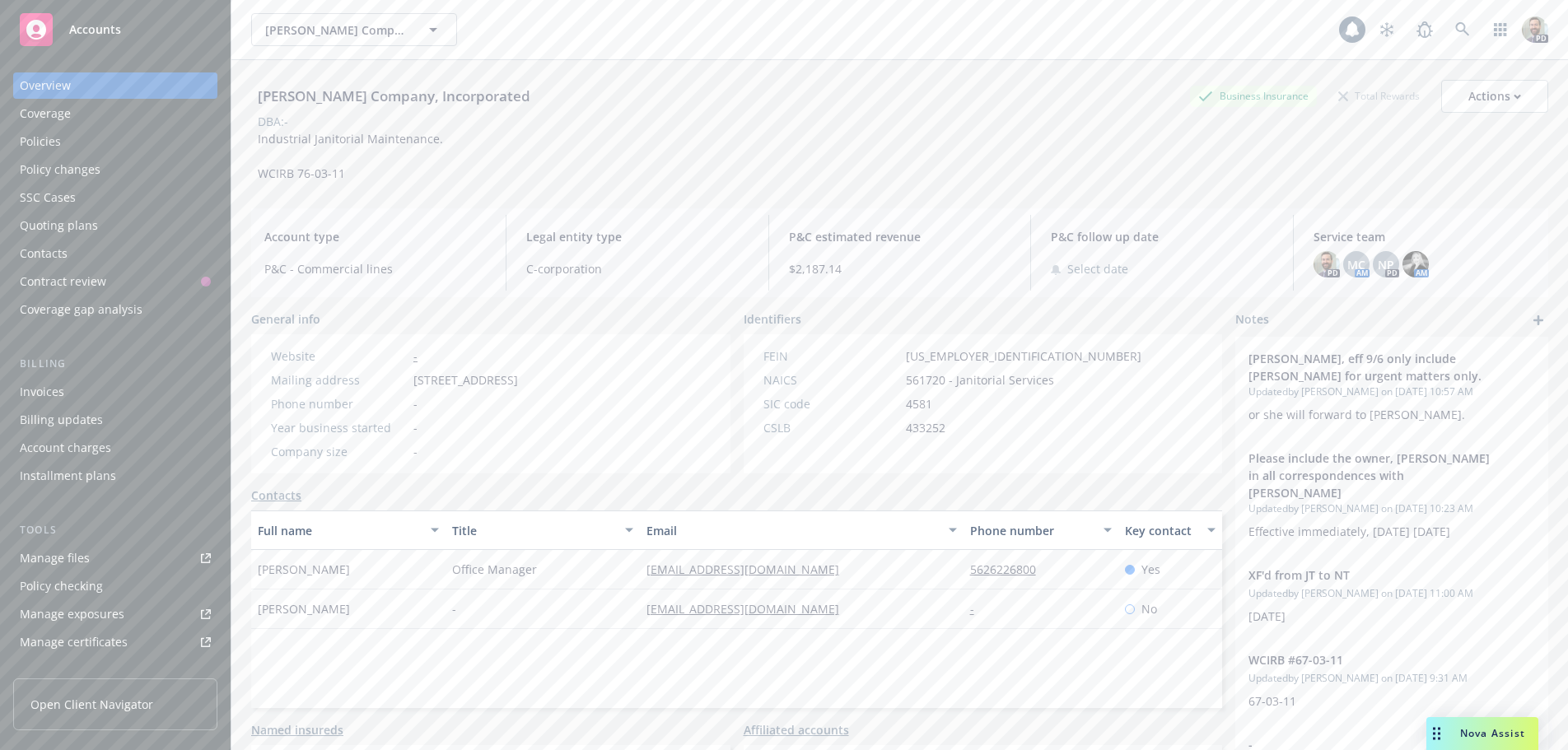
click at [40, 139] on div "Policies" at bounding box center [40, 141] width 41 height 26
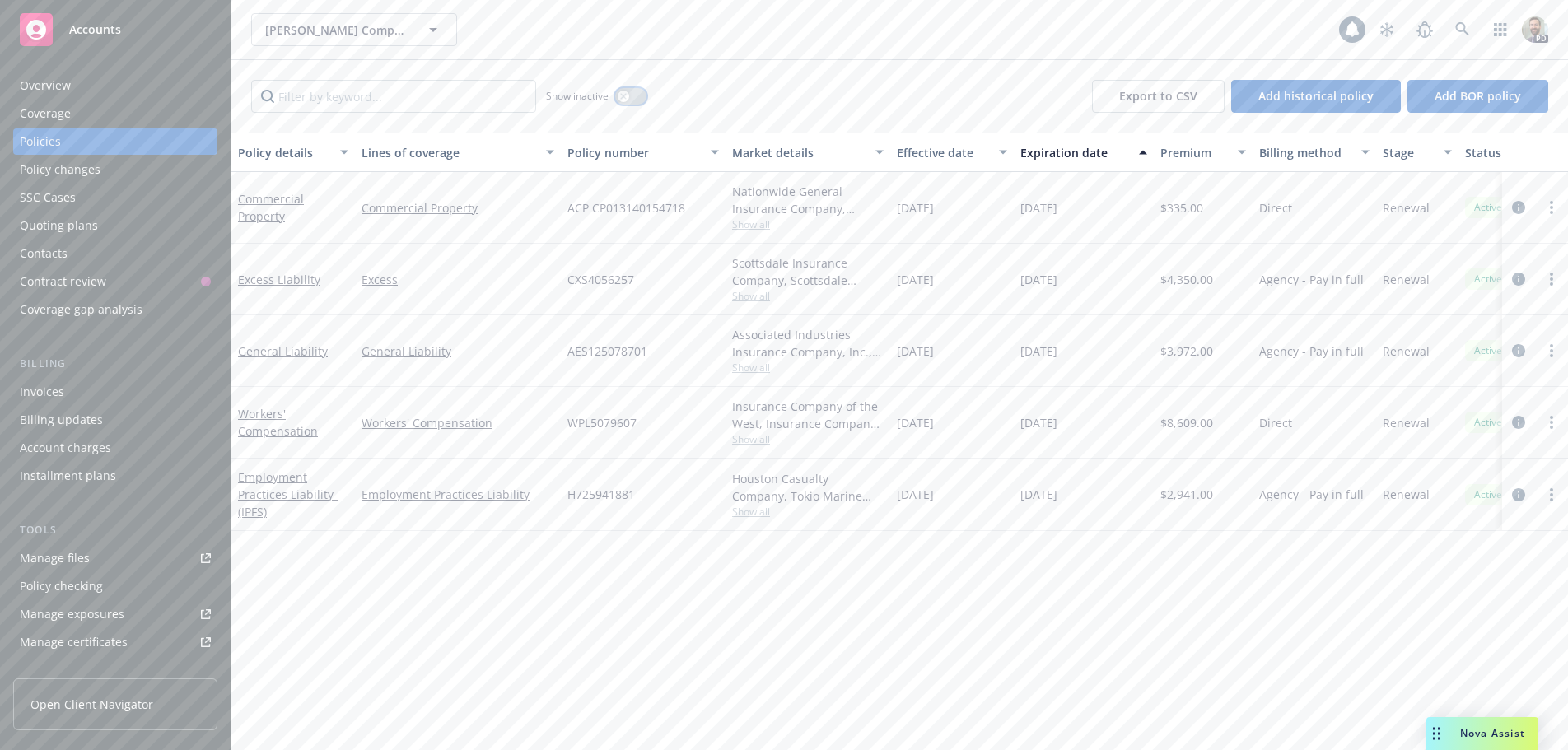
click at [627, 98] on icon "button" at bounding box center [623, 97] width 7 height 7
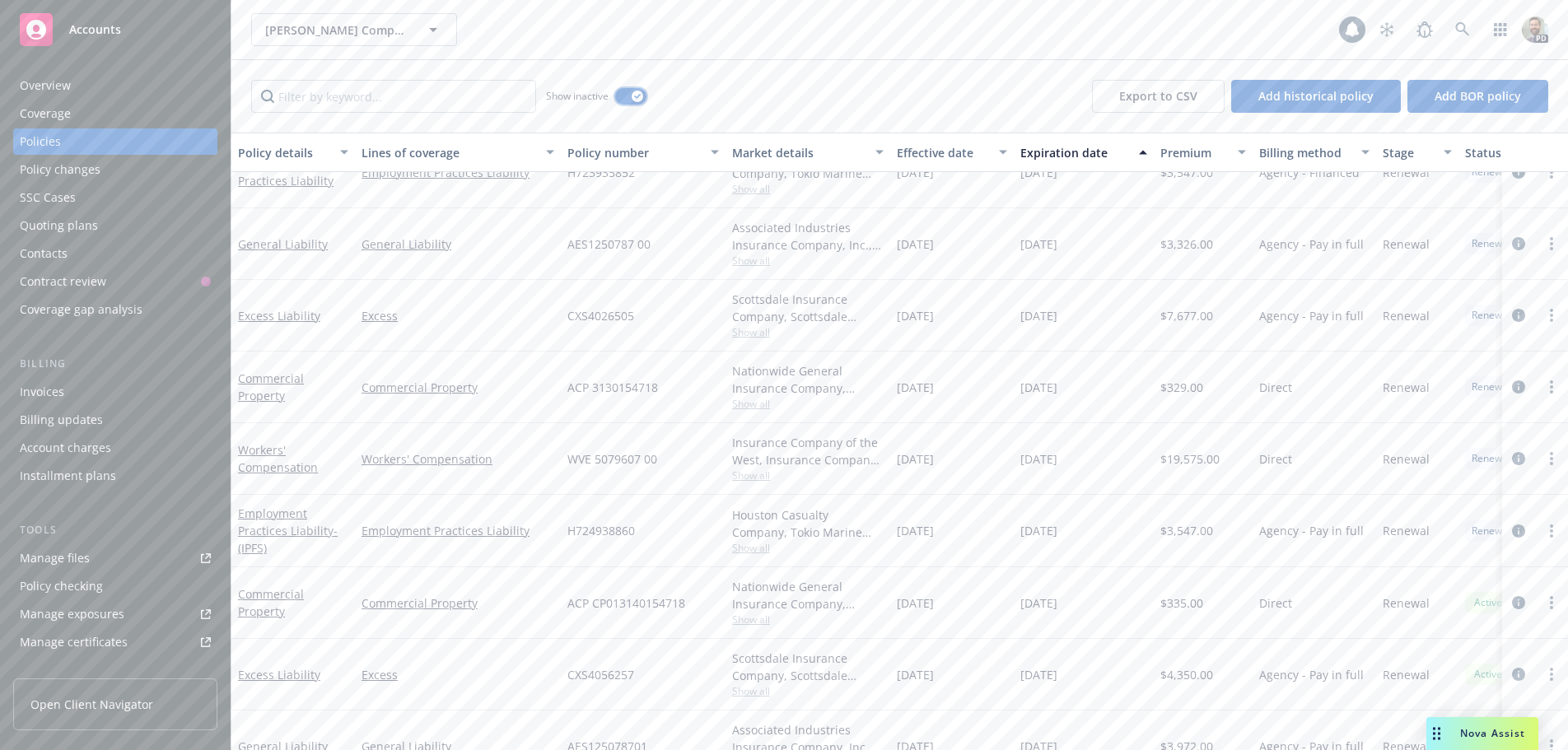
scroll to position [888, 0]
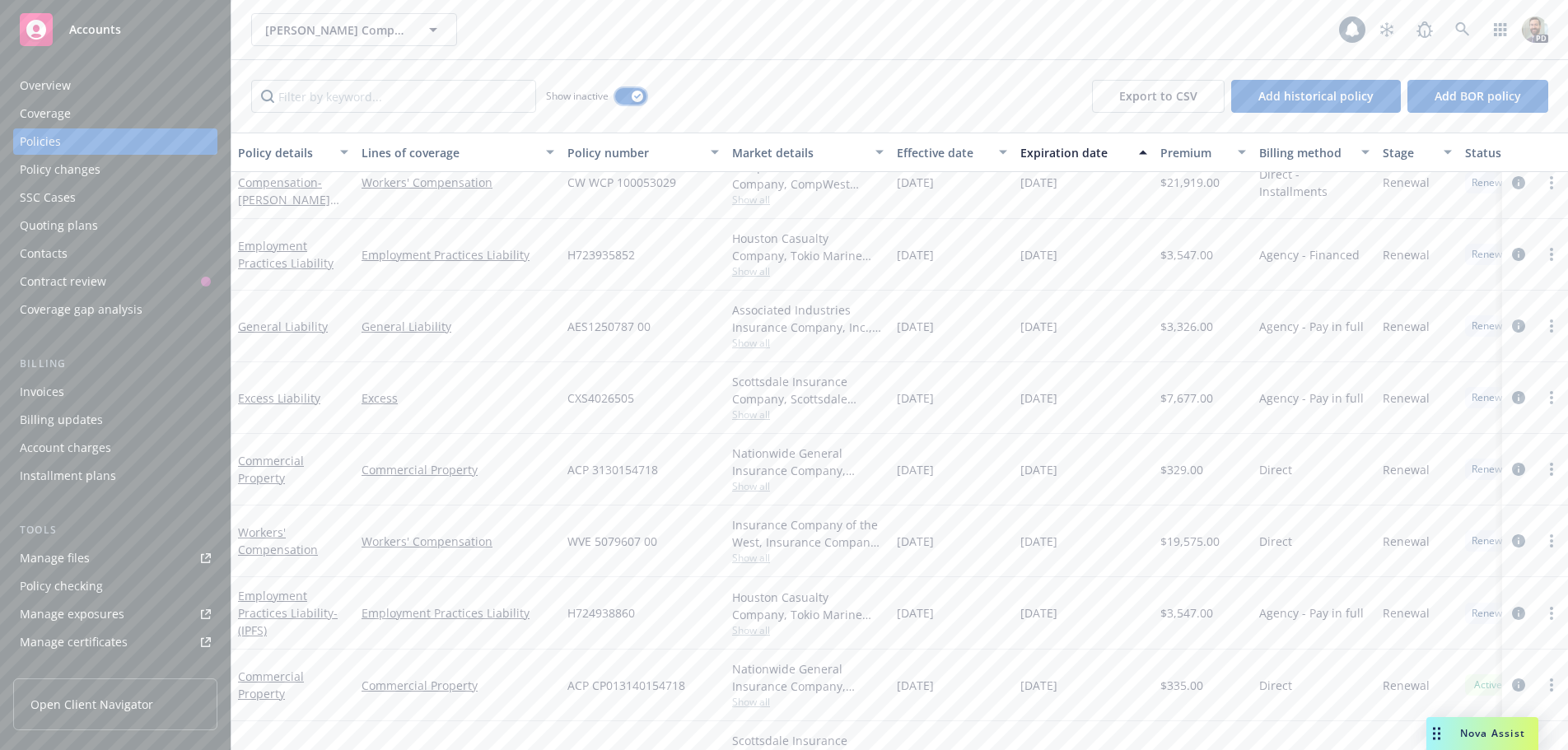
click at [626, 99] on button "button" at bounding box center [630, 97] width 31 height 17
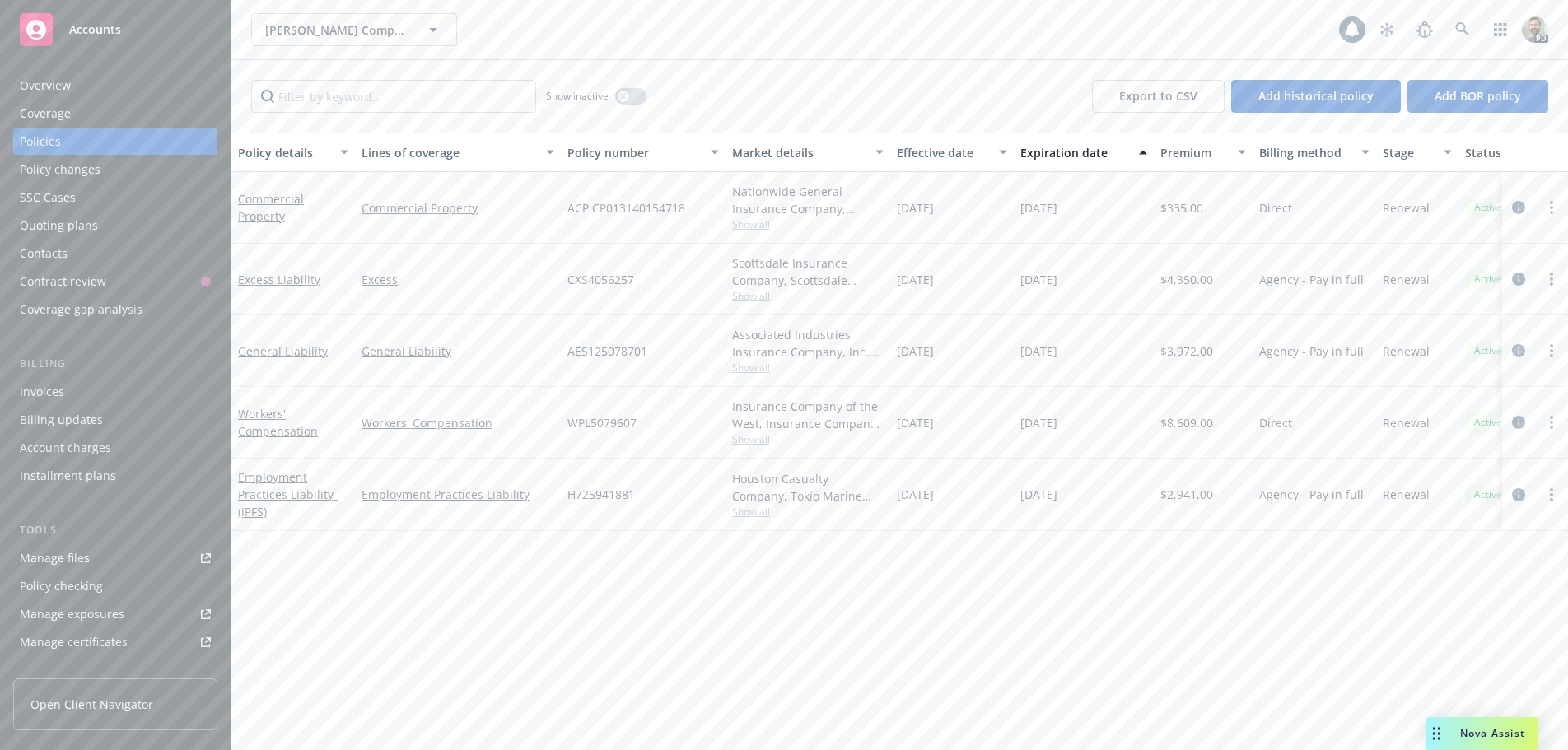
click at [87, 80] on div "Overview" at bounding box center [115, 85] width 191 height 26
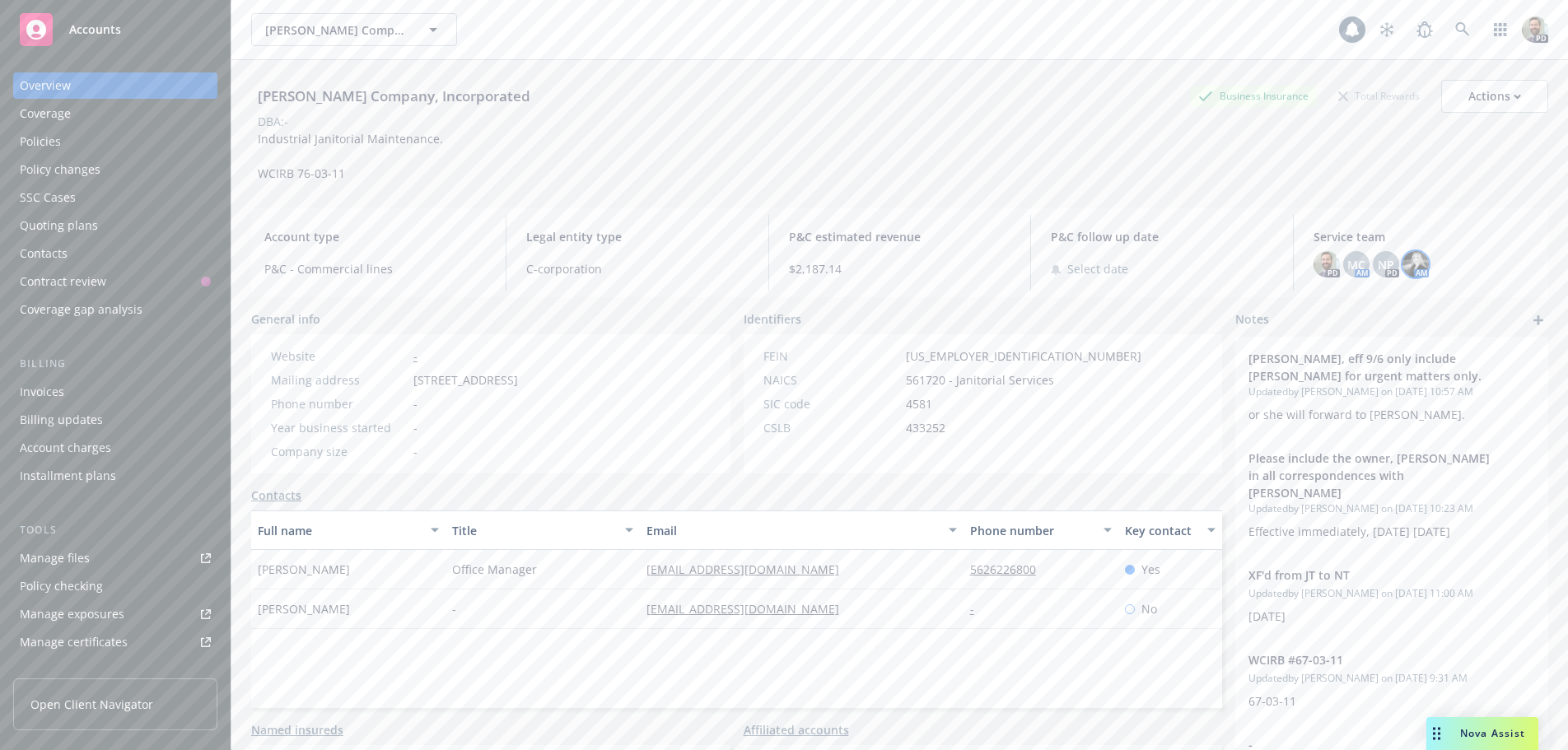
click at [1403, 261] on img at bounding box center [1416, 264] width 26 height 26
click at [1454, 741] on div "Nova Assist" at bounding box center [1482, 733] width 112 height 33
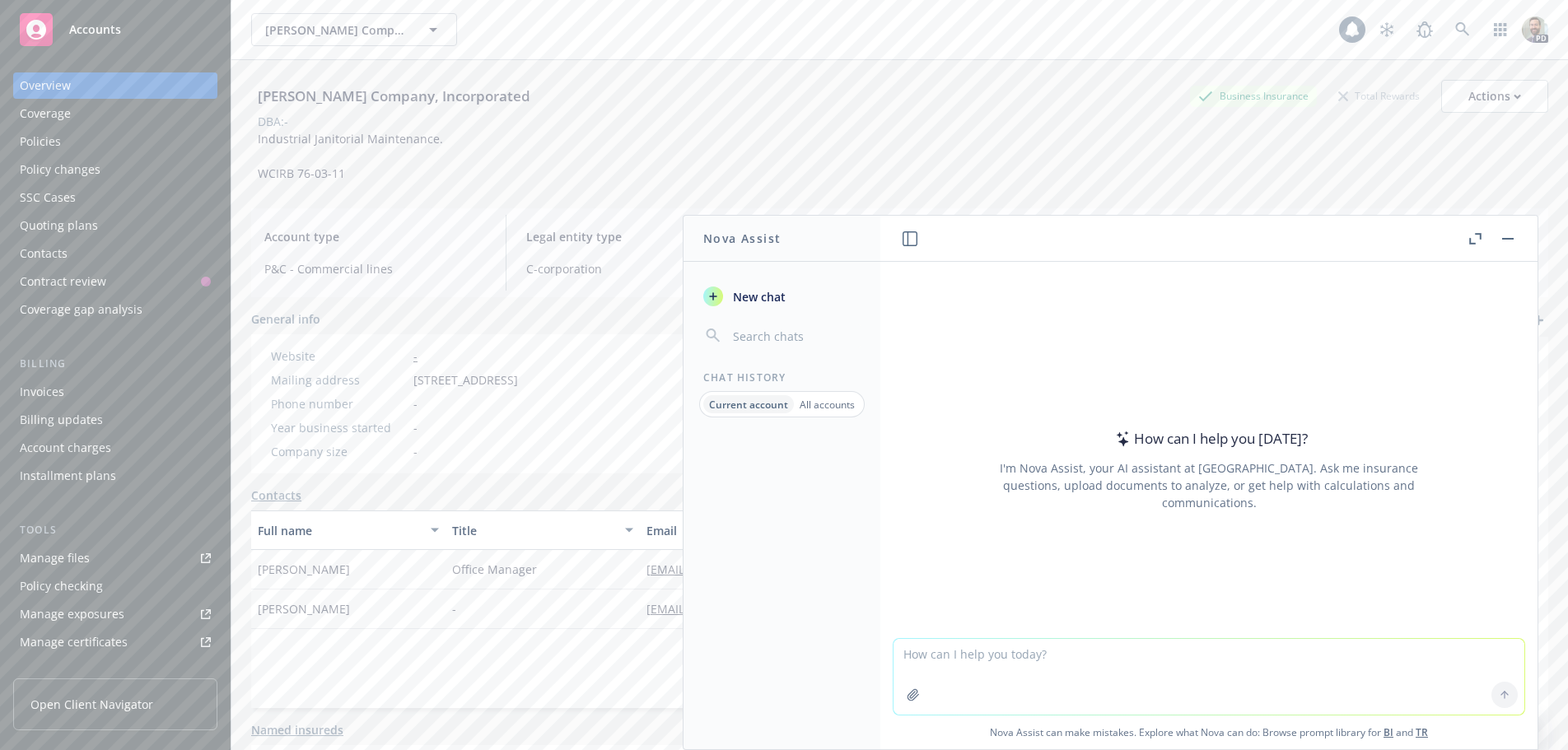
click at [1510, 240] on button "button" at bounding box center [1508, 239] width 20 height 20
